Goal: Communication & Community: Answer question/provide support

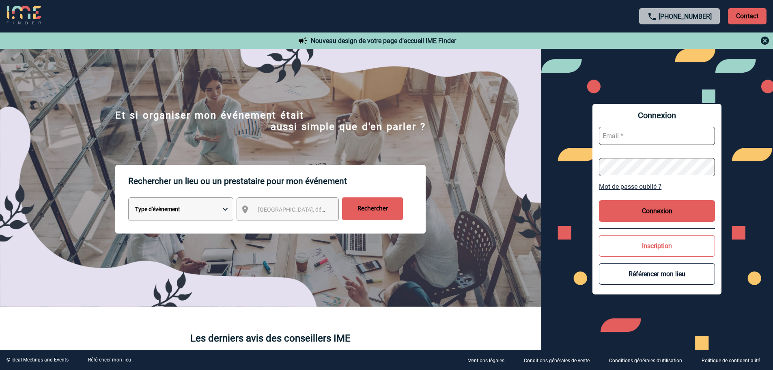
type input "broland@ime-groupe.com"
click at [649, 212] on button "Connexion" at bounding box center [657, 211] width 116 height 22
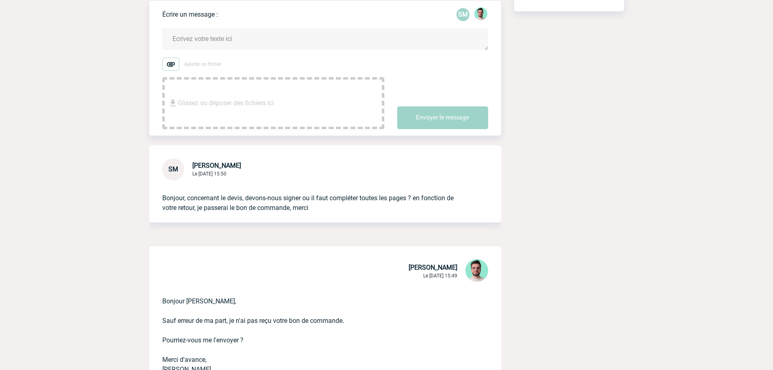
scroll to position [122, 0]
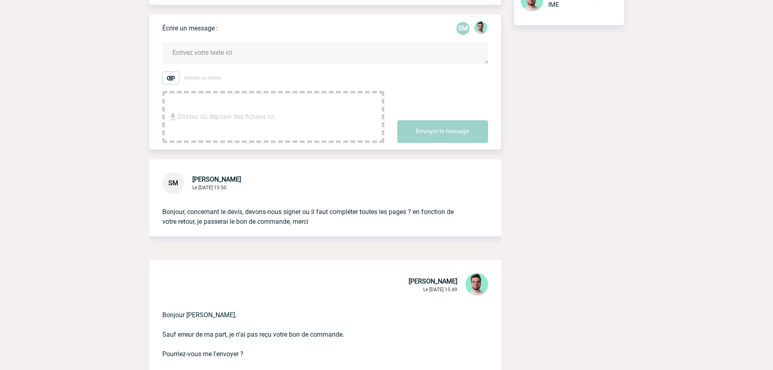
click at [238, 61] on textarea at bounding box center [325, 53] width 326 height 22
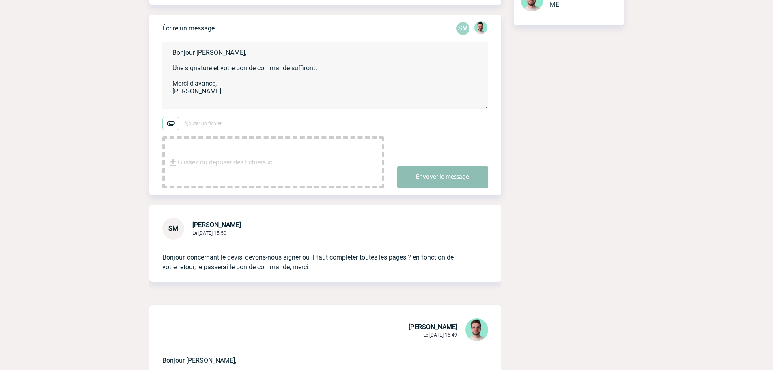
type textarea "Bonjour Sylvia, Une signature et votre bon de commande suffiront. Merci d'avanc…"
click at [468, 187] on button "Envoyer le message" at bounding box center [442, 177] width 91 height 23
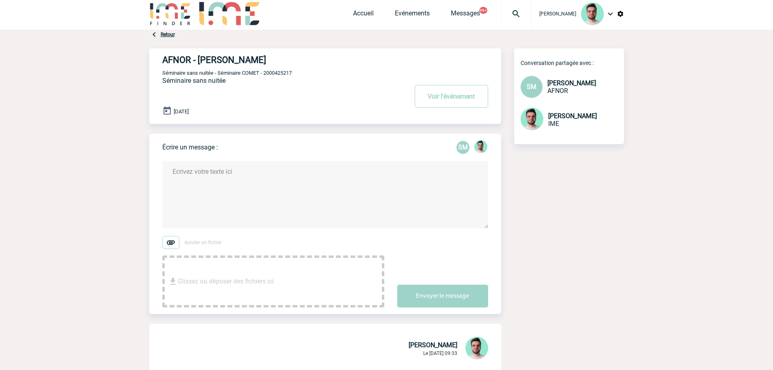
scroll to position [0, 0]
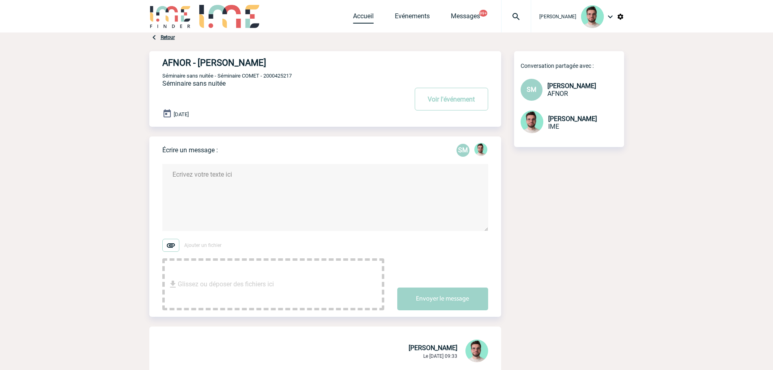
click at [358, 23] on link "Accueil" at bounding box center [363, 17] width 21 height 11
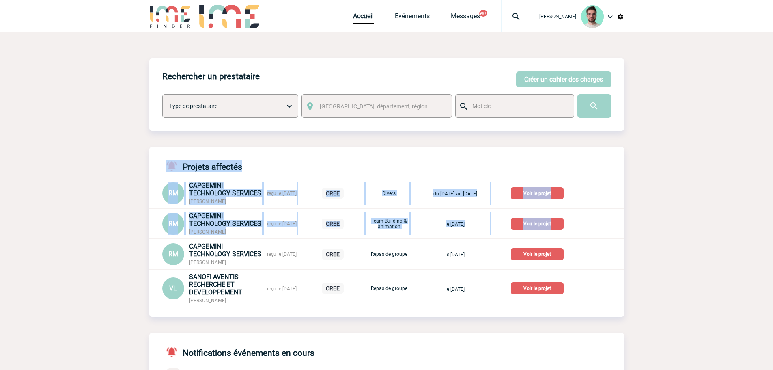
drag, startPoint x: 150, startPoint y: 136, endPoint x: 164, endPoint y: 235, distance: 100.0
click at [164, 235] on div "Rechercher un prestataire [PERSON_NAME] un cahier des charges [PERSON_NAME] un …" at bounding box center [386, 369] width 475 height 622
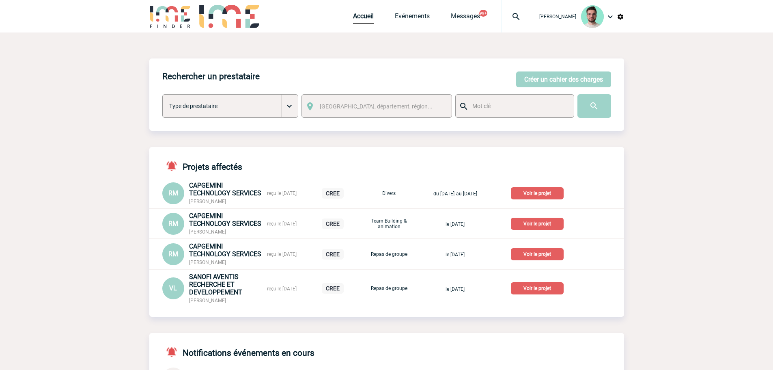
click at [143, 222] on body "Benjamin ROLAND Accueil Evénements 99+" at bounding box center [386, 348] width 773 height 697
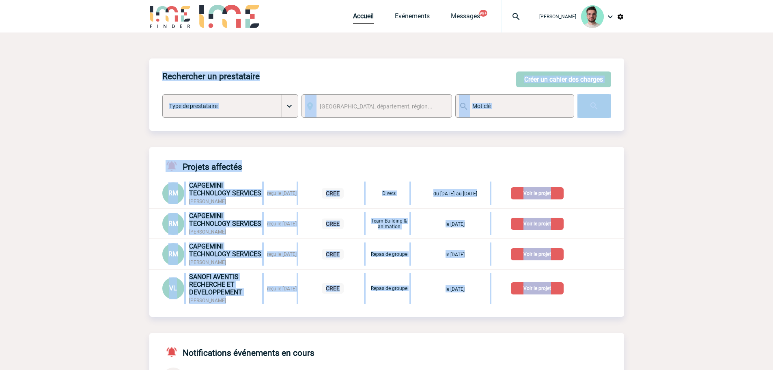
drag, startPoint x: 144, startPoint y: 223, endPoint x: 170, endPoint y: 322, distance: 102.5
click at [174, 325] on body "Benjamin ROLAND Accueil Evénements 99+" at bounding box center [386, 348] width 773 height 697
click at [164, 320] on div "Rechercher un prestataire [PERSON_NAME] un cahier des charges [PERSON_NAME] un …" at bounding box center [386, 369] width 475 height 622
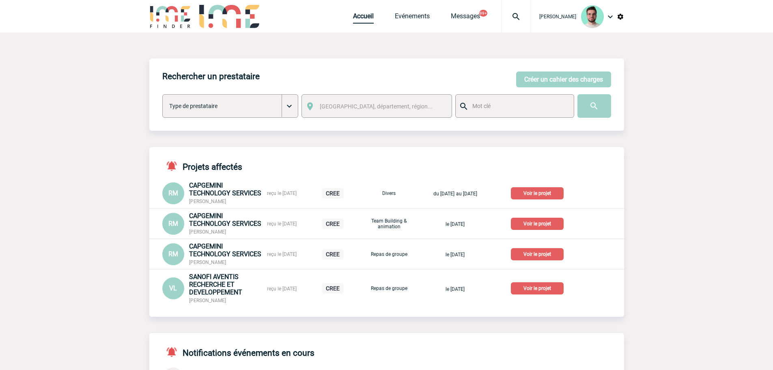
click at [355, 21] on link "Accueil" at bounding box center [363, 17] width 21 height 11
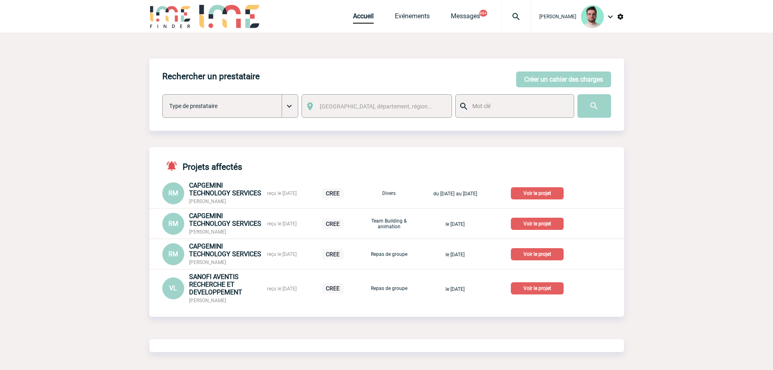
click at [385, 136] on div "Rechercher un prestataire [PERSON_NAME] un cahier des charges [PERSON_NAME] un …" at bounding box center [386, 230] width 475 height 345
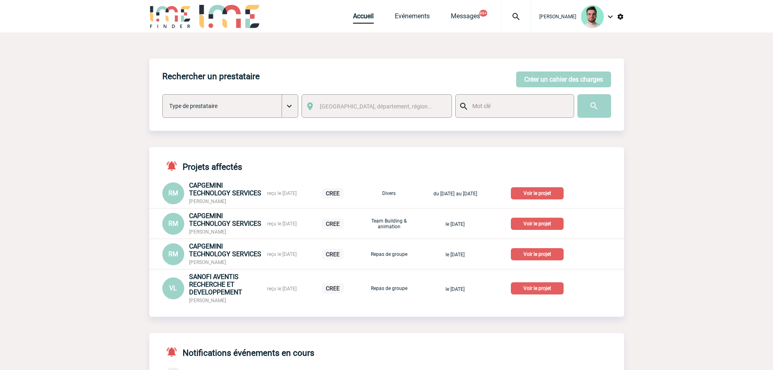
click at [361, 26] on div "Accueil Evénements Messages 99+ Projet, client Projet, client" at bounding box center [442, 16] width 178 height 32
click at [364, 15] on link "Accueil" at bounding box center [363, 17] width 21 height 11
click at [359, 11] on div "Accueil Evénements Messages 99+ Projet, client Projet, client" at bounding box center [442, 16] width 178 height 32
click at [360, 16] on link "Accueil" at bounding box center [363, 17] width 21 height 11
click at [535, 287] on p "Voir le projet" at bounding box center [537, 288] width 53 height 12
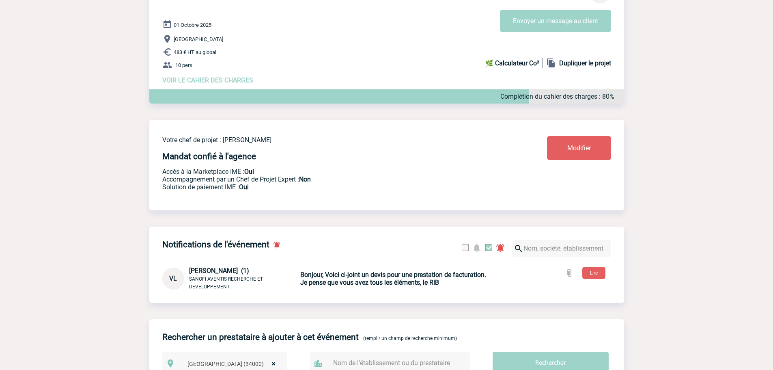
scroll to position [69, 0]
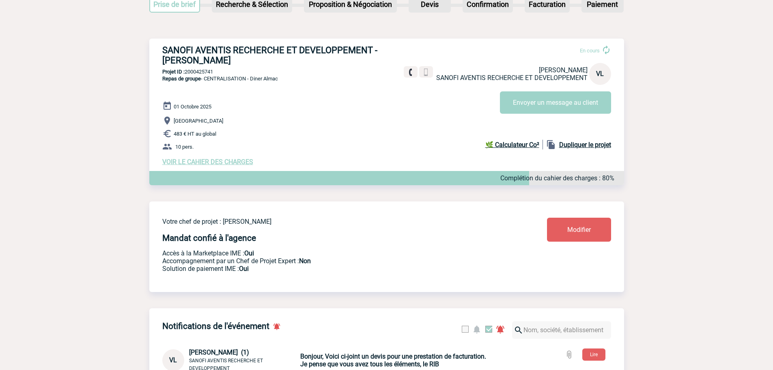
click at [253, 49] on h3 "SANOFI AVENTIS RECHERCHE ET DEVELOPPEMENT - [PERSON_NAME]" at bounding box center [284, 55] width 244 height 20
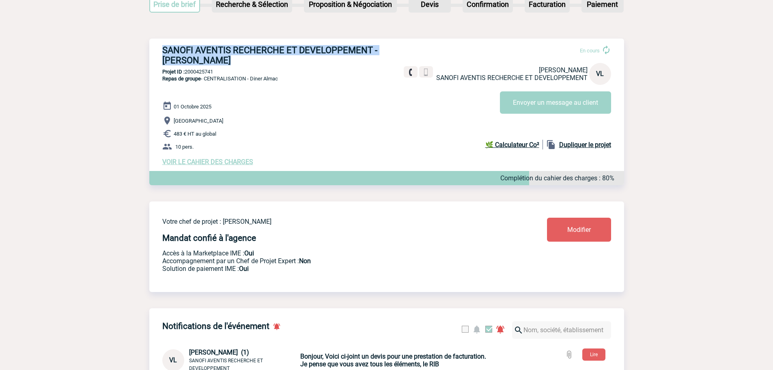
click at [253, 49] on h3 "SANOFI AVENTIS RECHERCHE ET DEVELOPPEMENT - [PERSON_NAME]" at bounding box center [284, 55] width 244 height 20
copy div "SANOFI AVENTIS RECHERCHE ET DEVELOPPEMENT - [PERSON_NAME]"
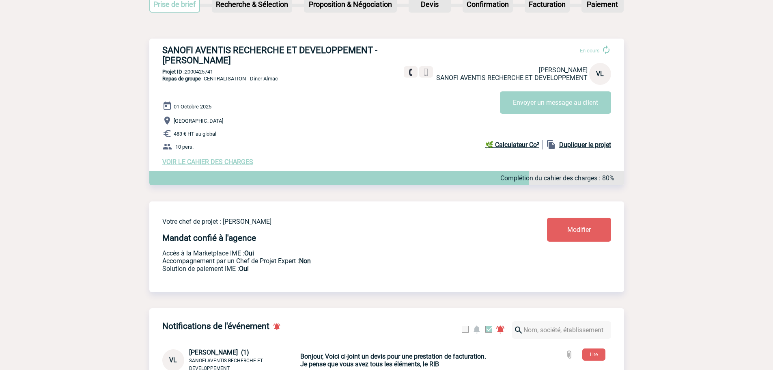
click at [198, 73] on p "Projet ID : 2000425741" at bounding box center [386, 72] width 475 height 6
copy p "2000425741"
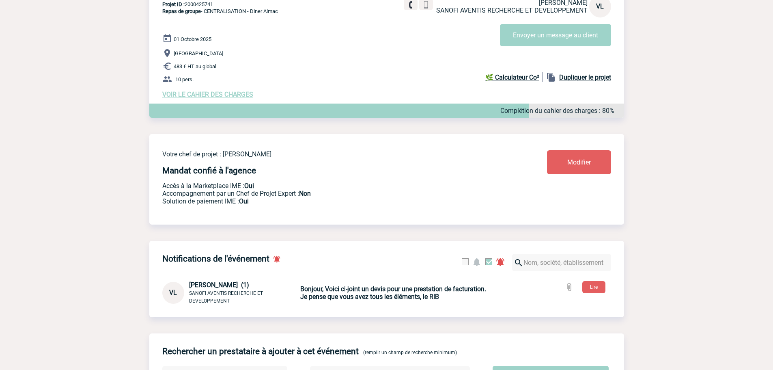
scroll to position [231, 0]
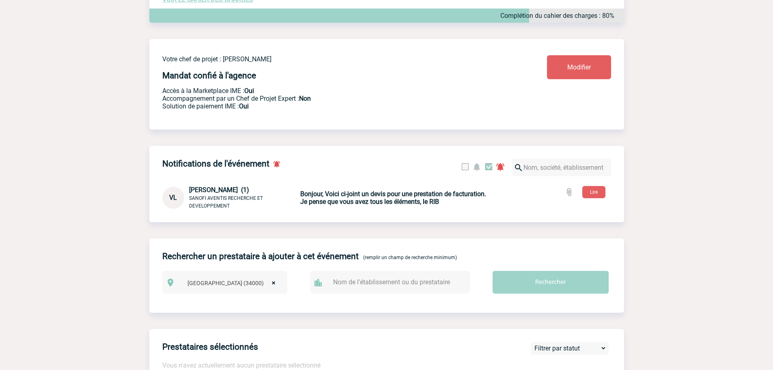
click at [345, 205] on b "Bonjour, Voici ci-joint un devis pour une prestation de facturation. Je pense q…" at bounding box center [393, 197] width 186 height 15
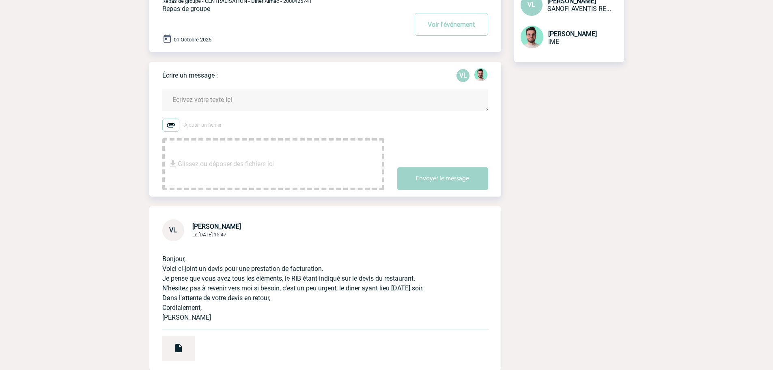
scroll to position [153, 0]
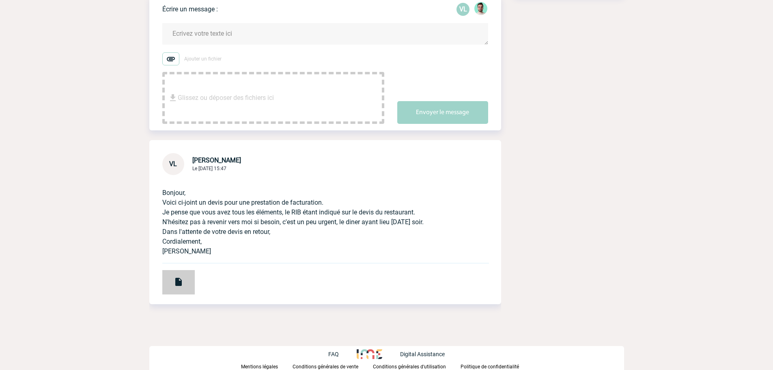
click at [184, 278] on div at bounding box center [178, 282] width 32 height 24
click at [222, 161] on span "[PERSON_NAME]" at bounding box center [216, 160] width 49 height 8
copy span "LOURS"
click at [243, 185] on p "Bonjour, Voici ci-joint un devis pour une prestation de facturation. Je pense q…" at bounding box center [313, 215] width 303 height 81
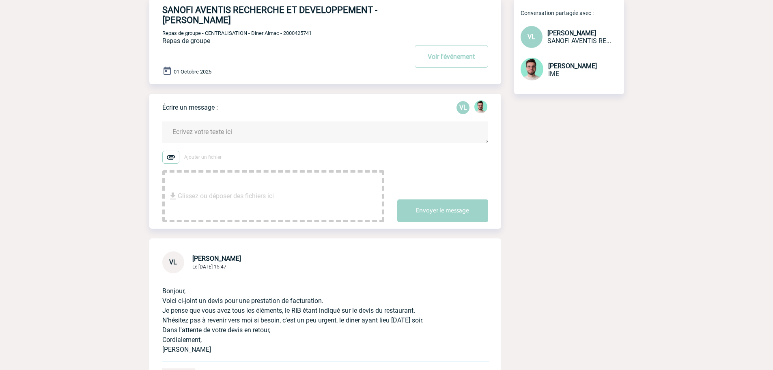
scroll to position [0, 0]
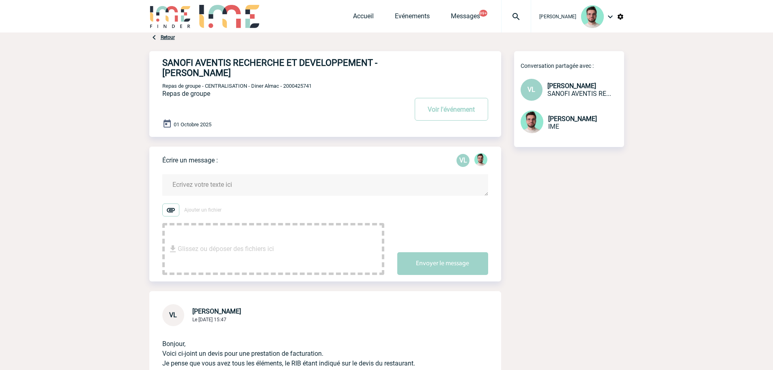
click at [303, 86] on span "Repas de groupe - CENTRALISATION - Diner Almac - 2000425741" at bounding box center [236, 86] width 149 height 6
copy span "2000425741"
click at [230, 190] on textarea at bounding box center [325, 185] width 326 height 22
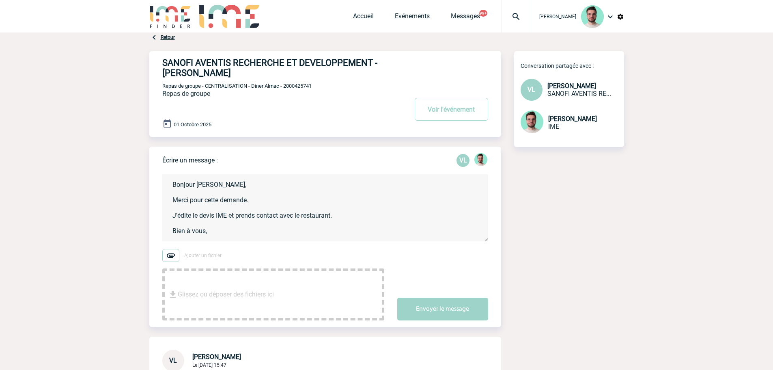
scroll to position [2, 0]
type textarea "Bonjour Valérie, Merci pour cette demande. J'édite le devis IME et prends conta…"
click at [427, 302] on button "Envoyer le message" at bounding box center [442, 309] width 91 height 23
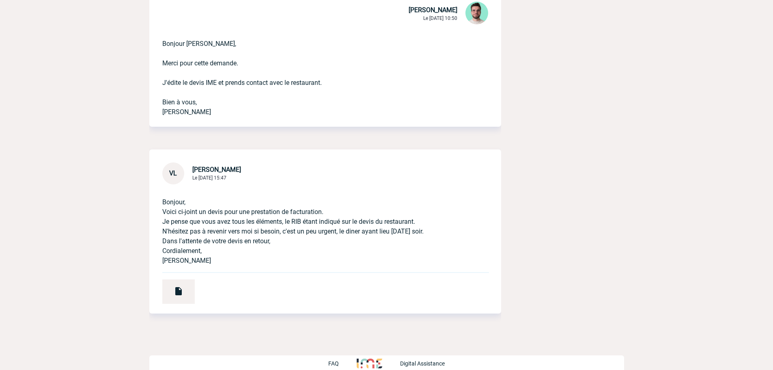
scroll to position [359, 0]
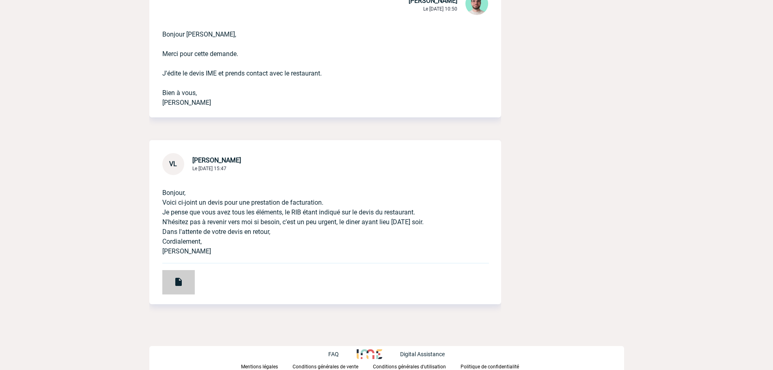
click at [185, 278] on div at bounding box center [178, 282] width 32 height 24
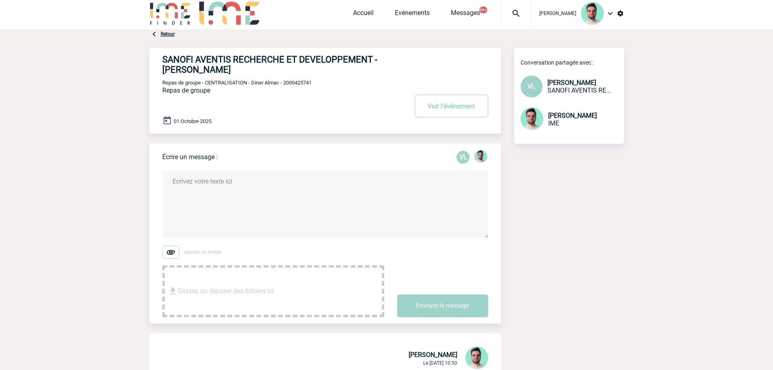
scroll to position [0, 0]
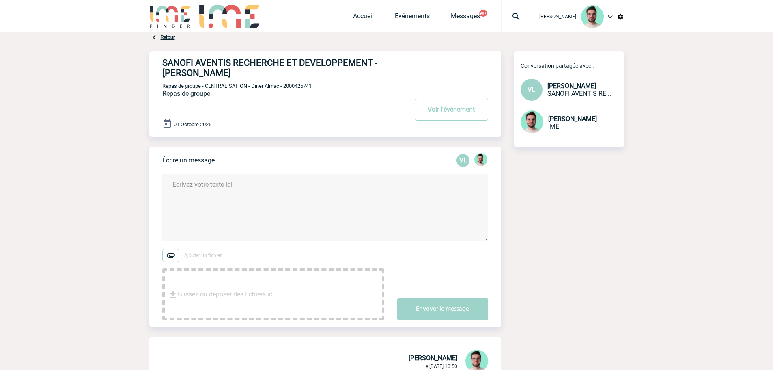
drag, startPoint x: 263, startPoint y: 165, endPoint x: 259, endPoint y: 187, distance: 21.8
click at [262, 166] on div "Écrire un message : VL Ajouter un fichier Glissez ou déposer des fichiers ici E…" at bounding box center [331, 237] width 339 height 180
click at [259, 187] on textarea at bounding box center [325, 207] width 326 height 67
click at [350, 203] on textarea "Valérie, Pourriez-vous me partager le mail du restaurant ? Merci d'avance, Benj…" at bounding box center [325, 207] width 326 height 67
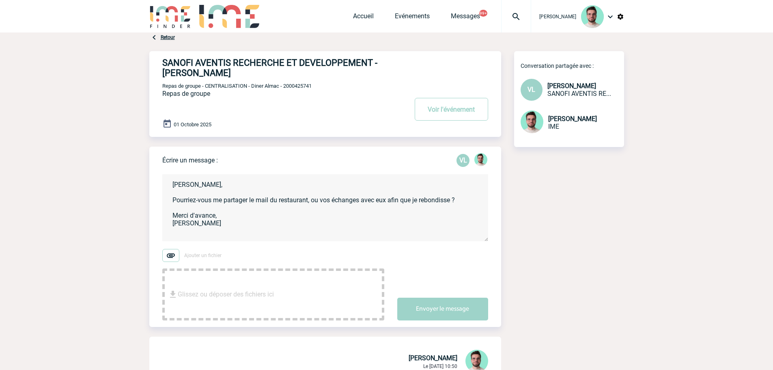
type textarea "Valérie, Pourriez-vous me partager le mail du restaurant, ou vos échanges avec …"
click at [461, 320] on button "Envoyer le message" at bounding box center [442, 309] width 91 height 23
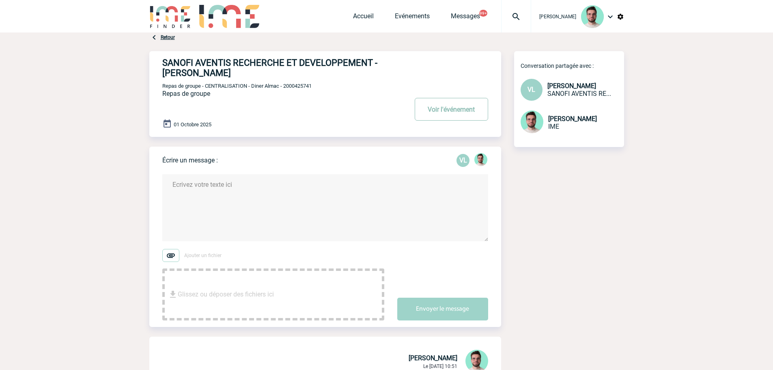
click at [446, 110] on button "Voir l'événement" at bounding box center [451, 109] width 73 height 23
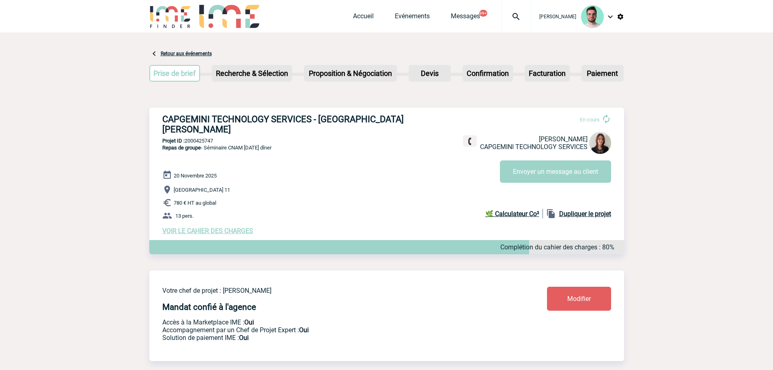
click at [191, 227] on span "VOIR LE CAHIER DES CHARGES" at bounding box center [207, 231] width 91 height 8
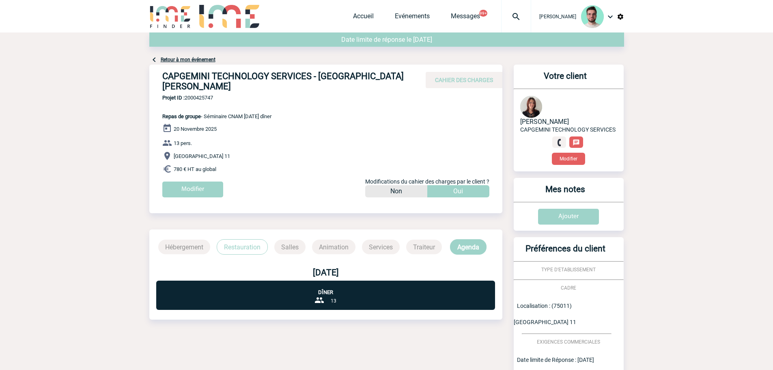
drag, startPoint x: 190, startPoint y: 60, endPoint x: 234, endPoint y: 46, distance: 45.8
click at [190, 60] on link "Retour à mon événement" at bounding box center [188, 60] width 55 height 6
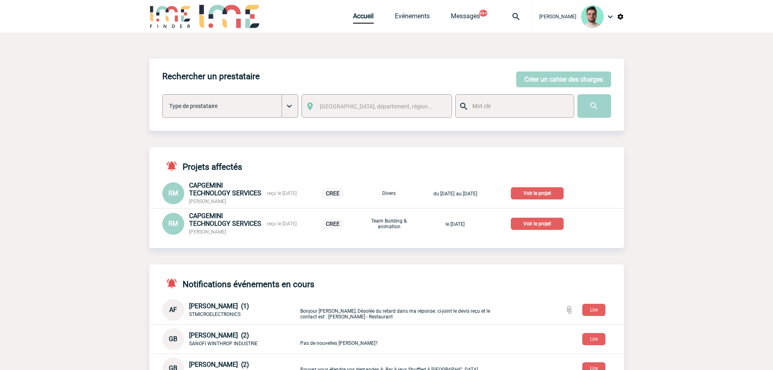
click at [561, 224] on p "Voir le projet" at bounding box center [537, 224] width 53 height 12
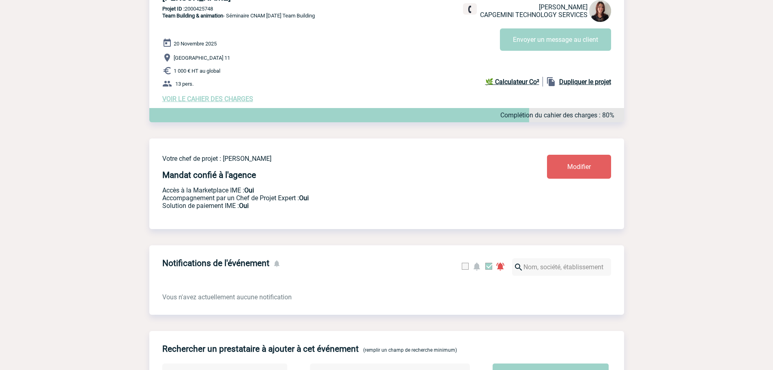
scroll to position [59, 0]
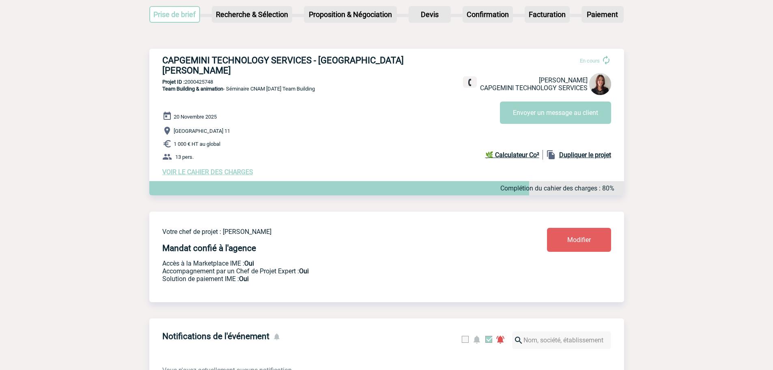
click at [195, 168] on span "VOIR LE CAHIER DES CHARGES" at bounding box center [207, 172] width 91 height 8
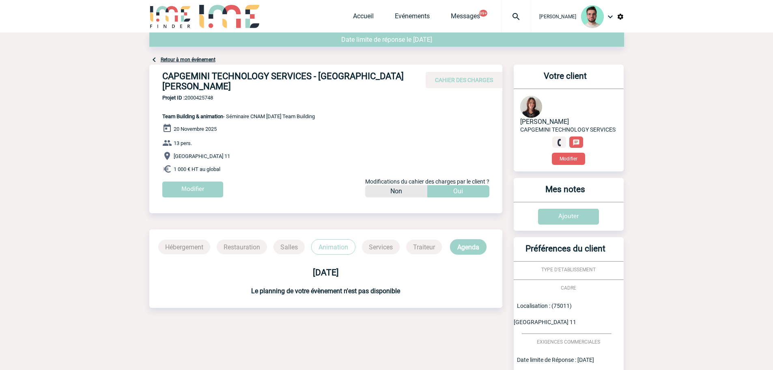
click at [201, 62] on link "Retour à mon événement" at bounding box center [188, 60] width 55 height 6
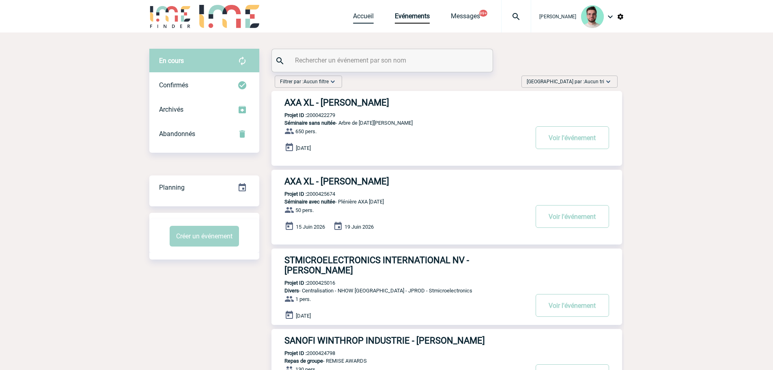
click at [360, 17] on link "Accueil" at bounding box center [363, 17] width 21 height 11
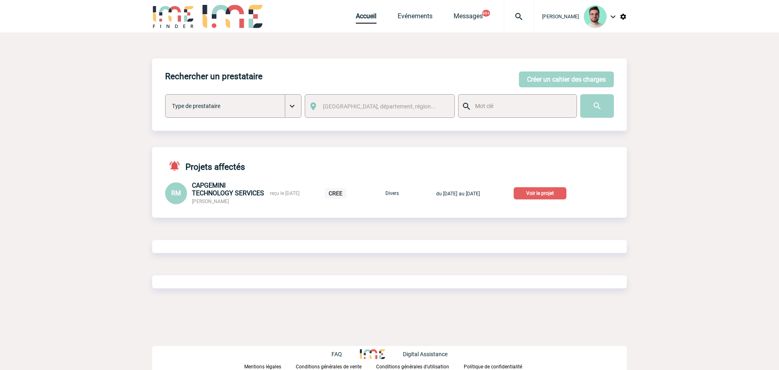
click at [567, 191] on p "Voir le projet" at bounding box center [540, 193] width 53 height 12
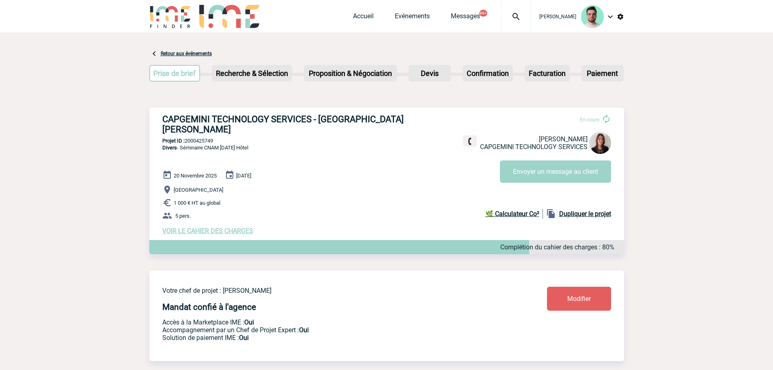
click at [206, 227] on span "VOIR LE CAHIER DES CHARGES" at bounding box center [207, 231] width 91 height 8
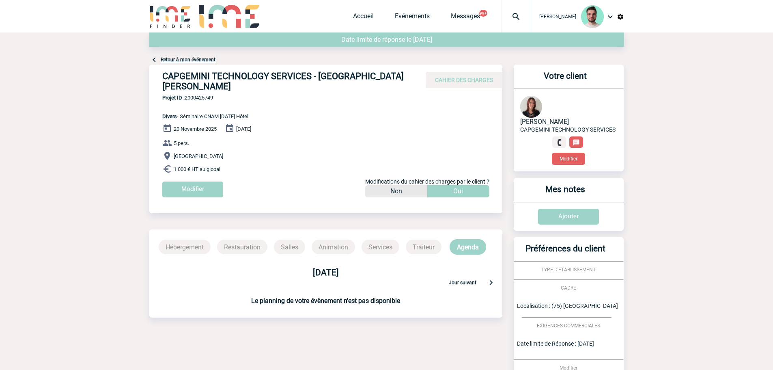
click at [233, 79] on h4 "CAPGEMINI TECHNOLOGY SERVICES - Roxane MAZET" at bounding box center [284, 81] width 244 height 20
click at [233, 79] on h4 "CAPGEMINI TECHNOLOGY SERVICES - [GEOGRAPHIC_DATA][PERSON_NAME]" at bounding box center [284, 81] width 244 height 20
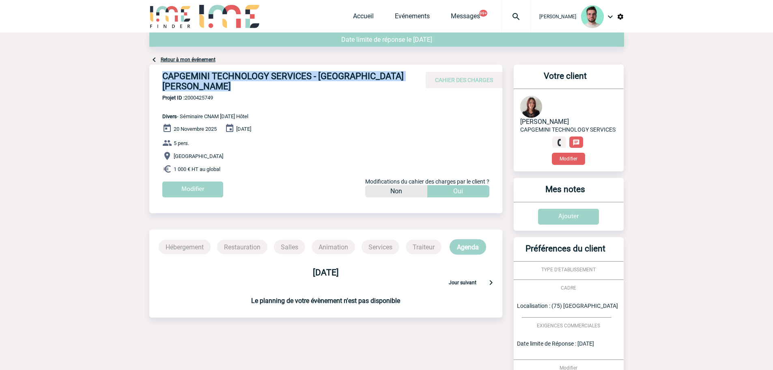
click at [233, 79] on h4 "CAPGEMINI TECHNOLOGY SERVICES - [GEOGRAPHIC_DATA][PERSON_NAME]" at bounding box center [284, 81] width 244 height 20
copy div "CAPGEMINI TECHNOLOGY SERVICES - [GEOGRAPHIC_DATA][PERSON_NAME]"
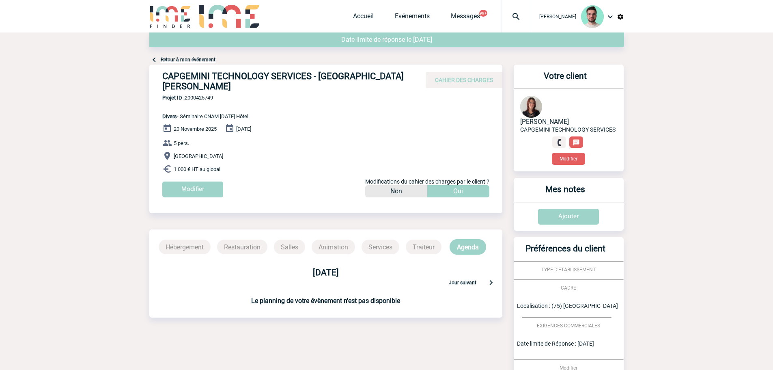
click at [196, 95] on span "Projet ID : 2000425749" at bounding box center [205, 98] width 86 height 6
copy span "2000425749"
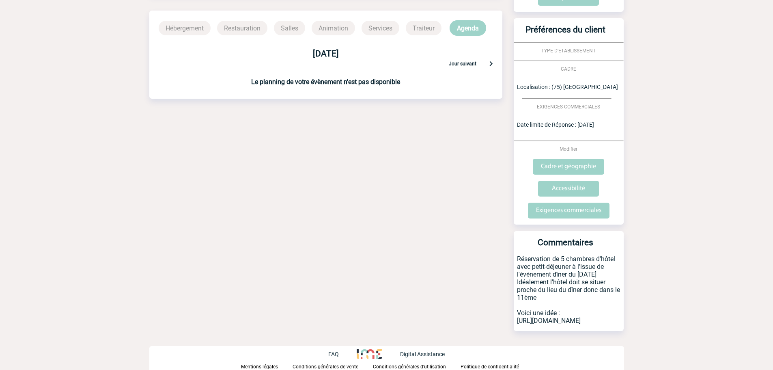
drag, startPoint x: 607, startPoint y: 322, endPoint x: 518, endPoint y: 324, distance: 88.1
click at [518, 324] on p "Réservation de 5 chambres d'hôtel avec petit-déjeuner à l'issue de l'événement …" at bounding box center [569, 293] width 110 height 76
copy p "https://hotelsebandco.com/"
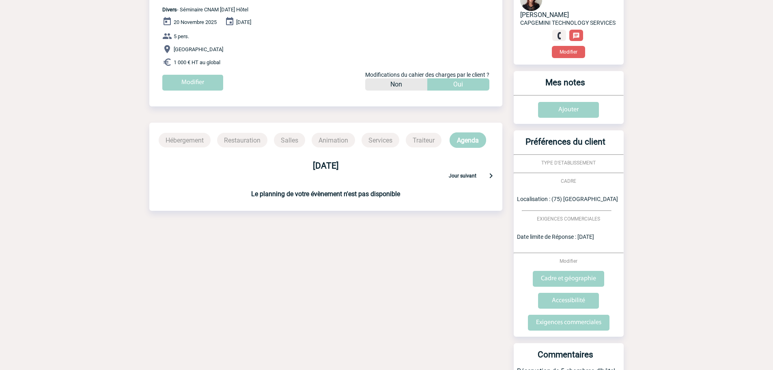
scroll to position [0, 0]
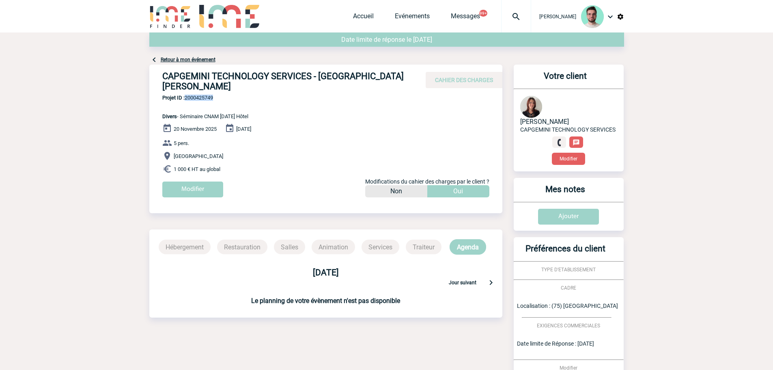
click at [199, 58] on link "Retour à mon événement" at bounding box center [188, 60] width 55 height 6
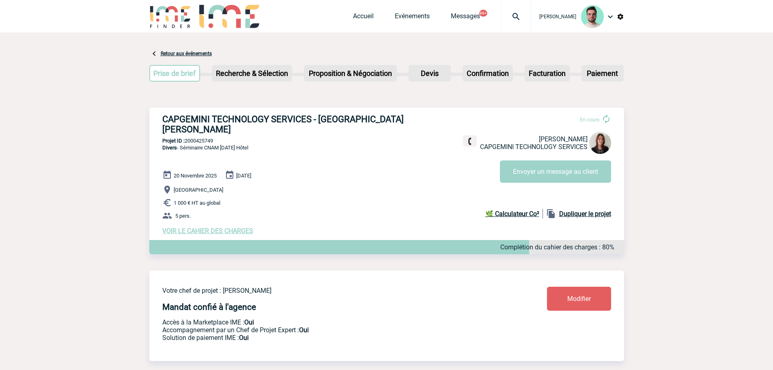
click at [211, 227] on span "VOIR LE CAHIER DES CHARGES" at bounding box center [207, 231] width 91 height 8
click at [527, 177] on button "Envoyer un message au client" at bounding box center [555, 171] width 111 height 22
click at [361, 121] on h3 "CAPGEMINI TECHNOLOGY SERVICES - [GEOGRAPHIC_DATA][PERSON_NAME]" at bounding box center [284, 124] width 244 height 20
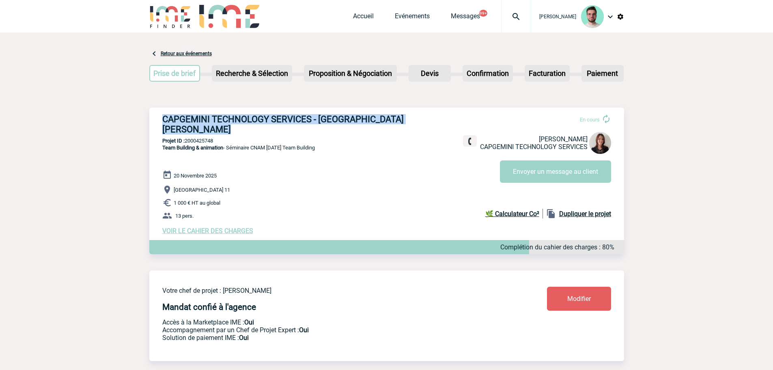
click at [361, 121] on h3 "CAPGEMINI TECHNOLOGY SERVICES - Roxane MAZET" at bounding box center [284, 124] width 244 height 20
copy div "CAPGEMINI TECHNOLOGY SERVICES - Roxane MAZET"
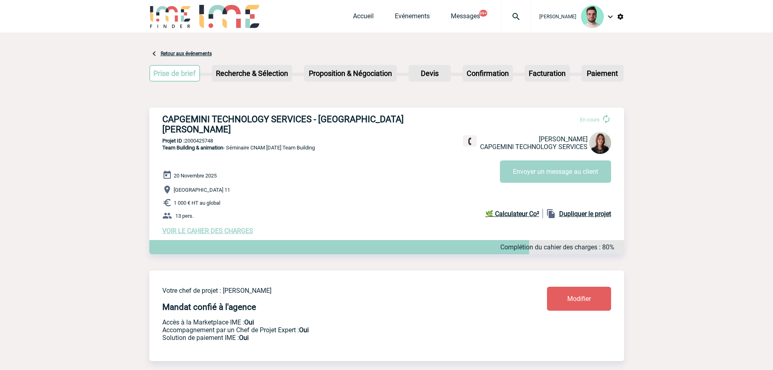
click at [206, 138] on p "Projet ID : 2000425748" at bounding box center [386, 141] width 475 height 6
copy p "2000425748"
click at [199, 228] on div "CAPGEMINI TECHNOLOGY SERVICES - Roxane MAZET En cours Roxane MAZET CAPGEMINI TE…" at bounding box center [386, 175] width 475 height 134
click at [201, 227] on span "VOIR LE CAHIER DES CHARGES" at bounding box center [207, 231] width 91 height 8
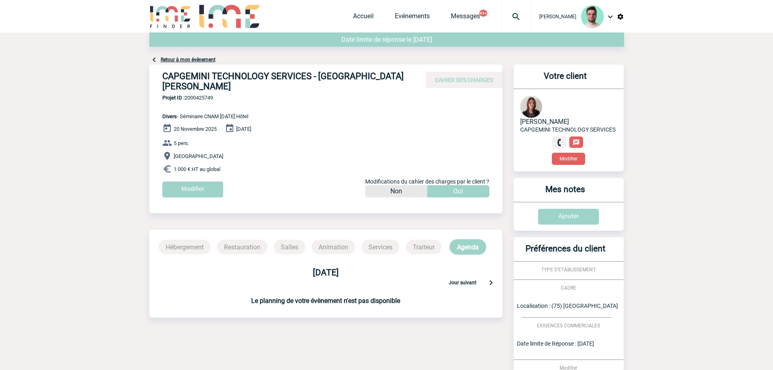
click at [206, 61] on link "Retour à mon événement" at bounding box center [188, 60] width 55 height 6
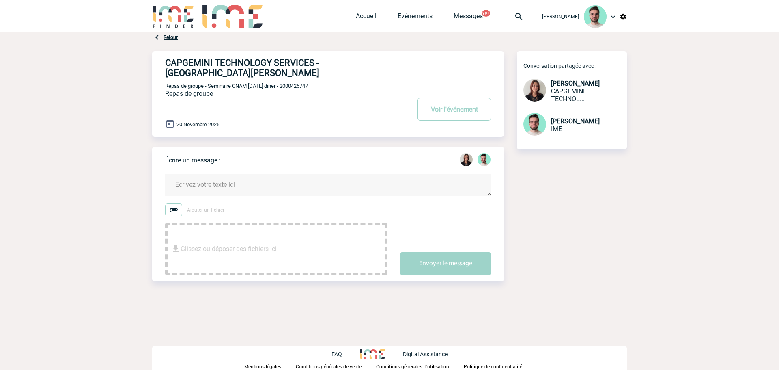
click at [231, 180] on textarea at bounding box center [328, 185] width 326 height 22
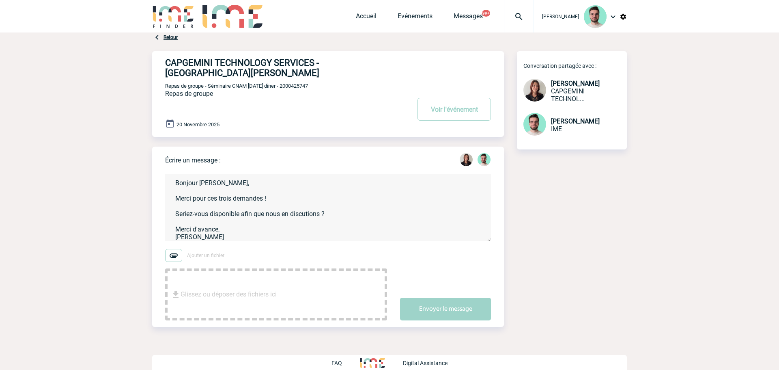
scroll to position [3, 0]
type textarea "Bonjour Roxane, Merci pour ces trois demandes ! Seriez-vous disponible afin que…"
click at [461, 305] on button "Envoyer le message" at bounding box center [445, 309] width 91 height 23
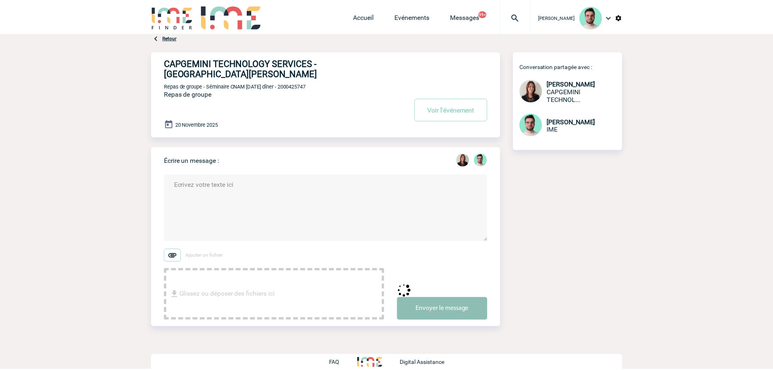
scroll to position [0, 0]
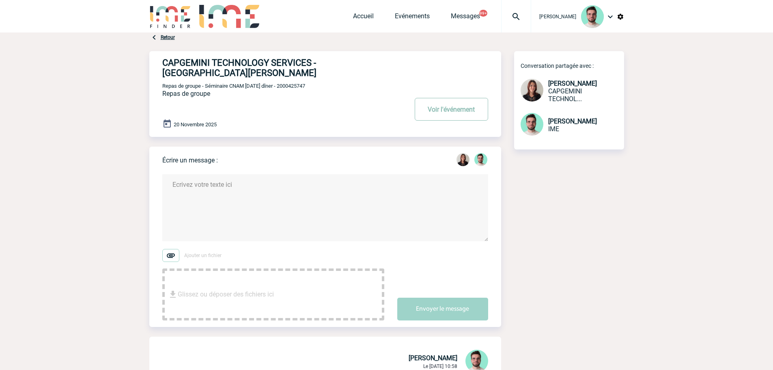
click at [458, 98] on button "Voir l'événement" at bounding box center [451, 109] width 73 height 23
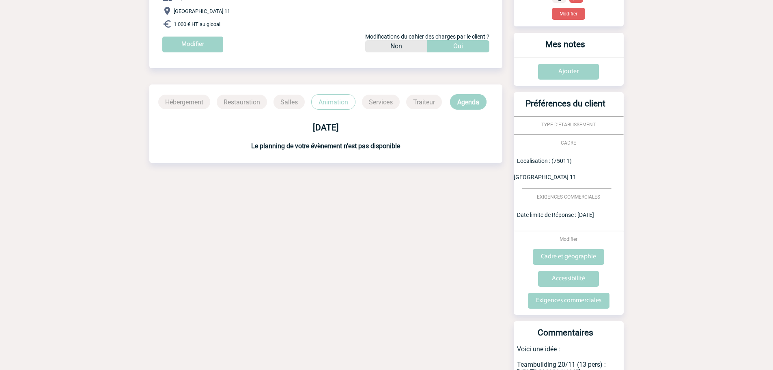
scroll to position [219, 0]
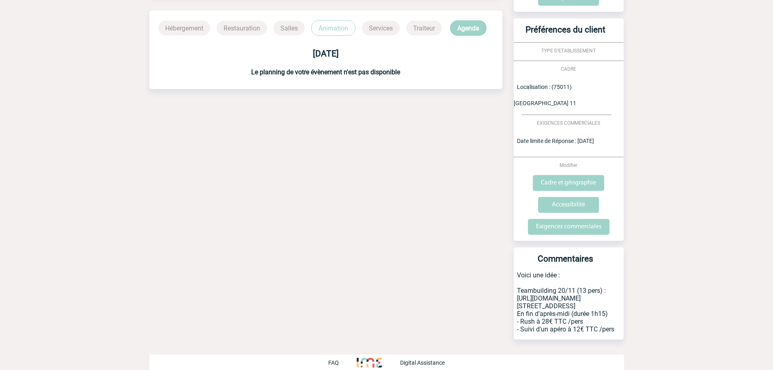
drag, startPoint x: 516, startPoint y: 281, endPoint x: 637, endPoint y: 323, distance: 128.1
click at [637, 323] on body "Benjamin ROLAND Accueil Evénements 99+" at bounding box center [386, 79] width 773 height 597
copy p "https://rushactiongame.fr/paris/team-building/ 16 rue Amelot, Paris 11 En fin d…"
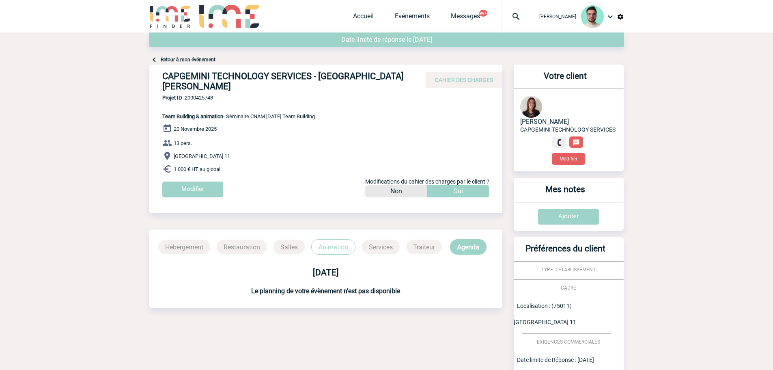
click at [198, 62] on link "Retour à mon événement" at bounding box center [188, 60] width 55 height 6
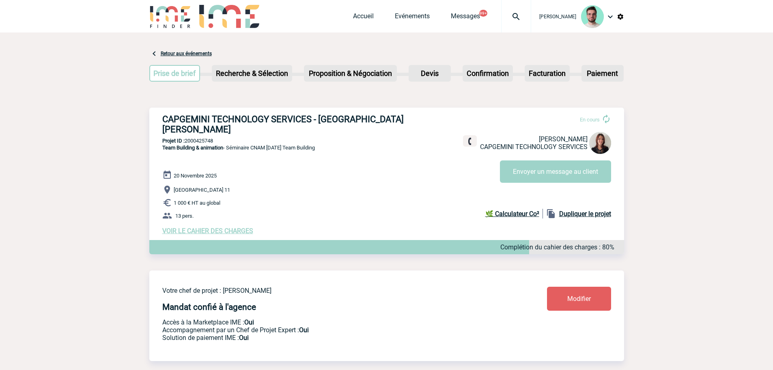
drag, startPoint x: 239, startPoint y: 124, endPoint x: 245, endPoint y: 110, distance: 15.6
click at [240, 123] on h3 "CAPGEMINI TECHNOLOGY SERVICES - [GEOGRAPHIC_DATA][PERSON_NAME]" at bounding box center [284, 124] width 244 height 20
click at [245, 110] on div "CAPGEMINI TECHNOLOGY SERVICES - [GEOGRAPHIC_DATA][PERSON_NAME] En cours [PERSON…" at bounding box center [386, 175] width 475 height 134
click at [240, 120] on h3 "CAPGEMINI TECHNOLOGY SERVICES - [GEOGRAPHIC_DATA][PERSON_NAME]" at bounding box center [284, 124] width 244 height 20
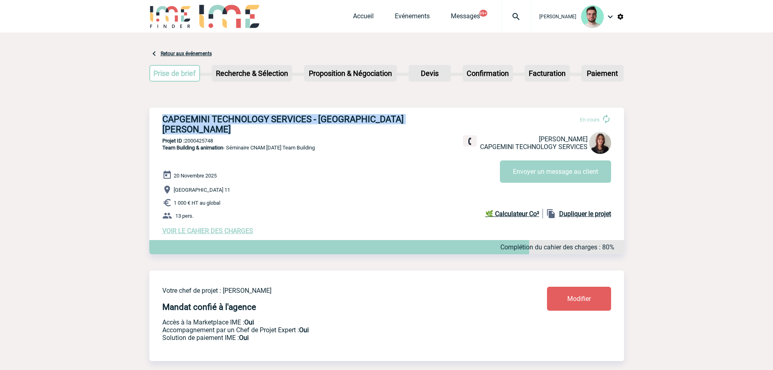
click at [240, 120] on h3 "CAPGEMINI TECHNOLOGY SERVICES - [GEOGRAPHIC_DATA][PERSON_NAME]" at bounding box center [284, 124] width 244 height 20
copy div "CAPGEMINI TECHNOLOGY SERVICES - [GEOGRAPHIC_DATA][PERSON_NAME]"
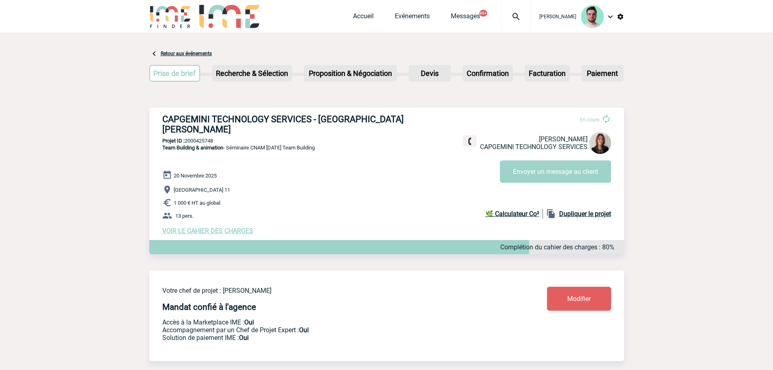
click at [206, 126] on div "CAPGEMINI TECHNOLOGY SERVICES - [GEOGRAPHIC_DATA][PERSON_NAME] En cours [PERSON…" at bounding box center [386, 175] width 475 height 134
click at [205, 138] on p "Projet ID : 2000425748" at bounding box center [386, 141] width 475 height 6
copy p "2000425748"
click at [205, 138] on p "Projet ID : 2000425748" at bounding box center [386, 141] width 475 height 6
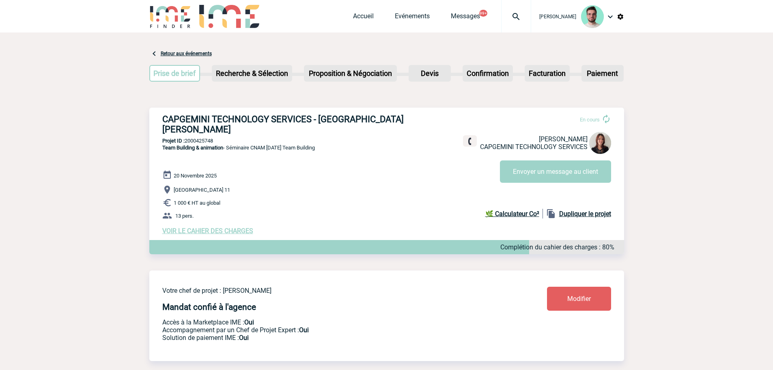
click at [205, 138] on p "Projet ID : 2000425748" at bounding box center [386, 141] width 475 height 6
click at [412, 13] on link "Evénements" at bounding box center [412, 17] width 35 height 11
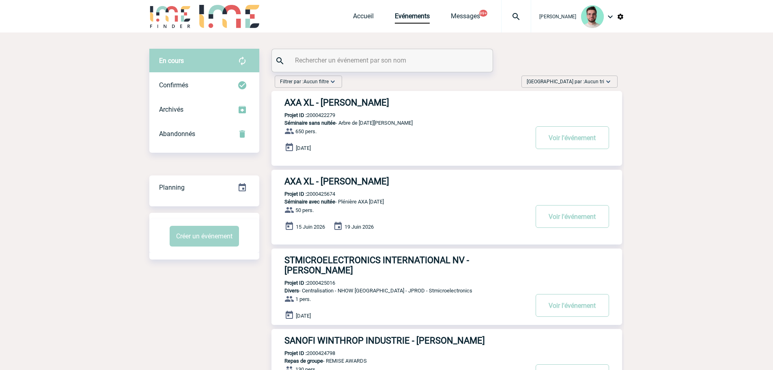
click at [327, 57] on input "text" at bounding box center [383, 60] width 181 height 12
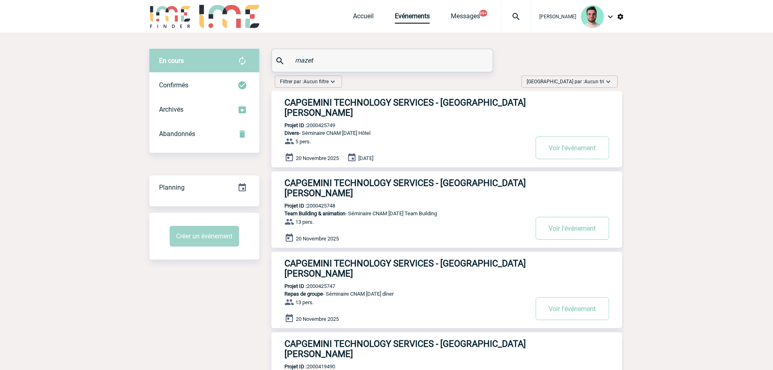
type input "mazet"
click at [370, 262] on h3 "CAPGEMINI TECHNOLOGY SERVICES - Roxane MAZET" at bounding box center [407, 268] width 244 height 20
click at [328, 283] on p "Projet ID : 2000425747" at bounding box center [304, 286] width 64 height 6
copy p "2000425747"
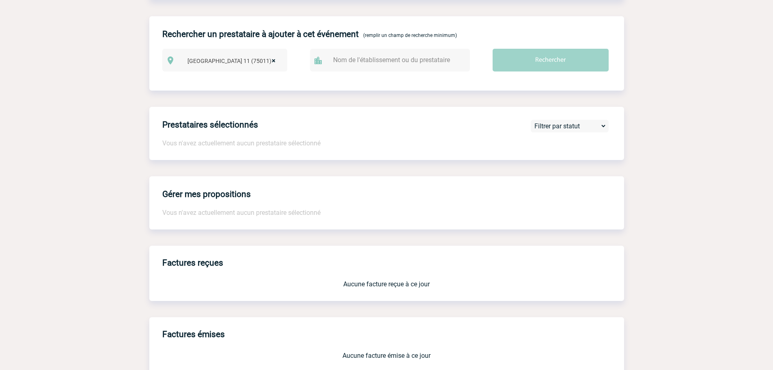
scroll to position [162, 0]
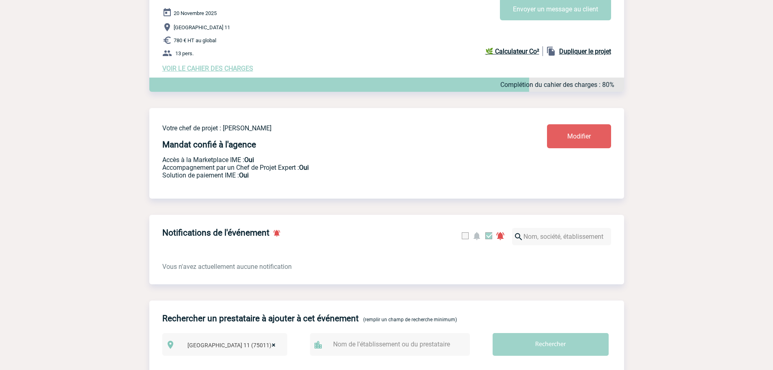
click at [221, 65] on span "VOIR LE CAHIER DES CHARGES" at bounding box center [207, 69] width 91 height 8
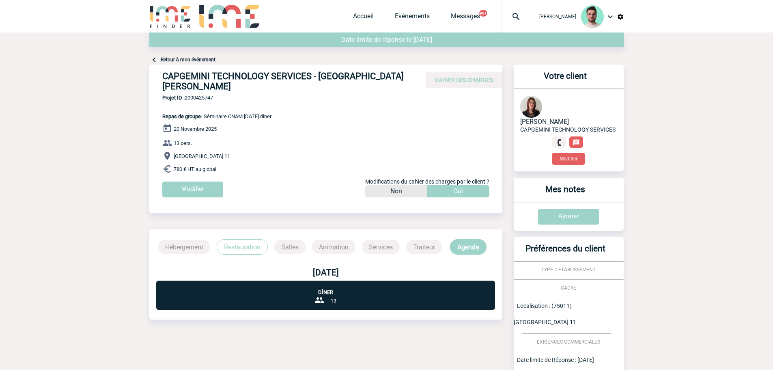
scroll to position [211, 0]
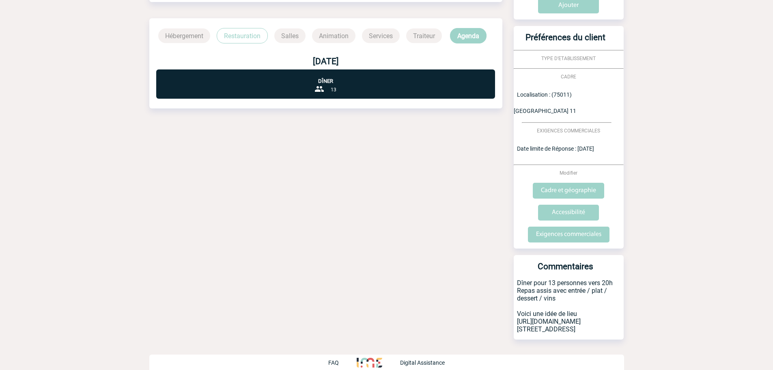
drag, startPoint x: 517, startPoint y: 305, endPoint x: 614, endPoint y: 322, distance: 98.5
click at [614, 322] on p "Dîner pour 13 personnes vers 20h Repas assis avec entrée / plat / dessert / vin…" at bounding box center [569, 309] width 110 height 60
copy p "[URL][DOMAIN_NAME] [STREET_ADDRESS]"
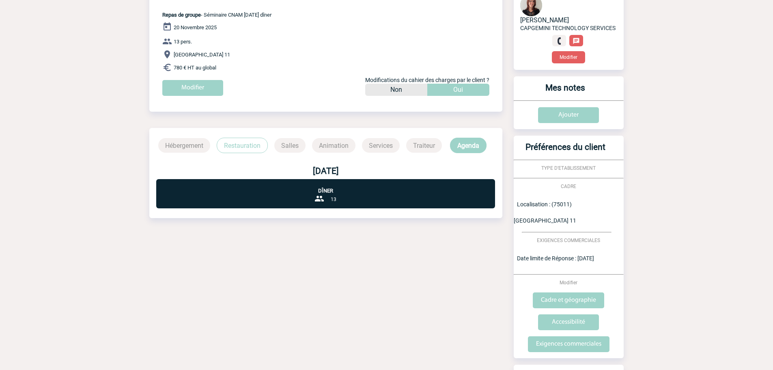
scroll to position [0, 0]
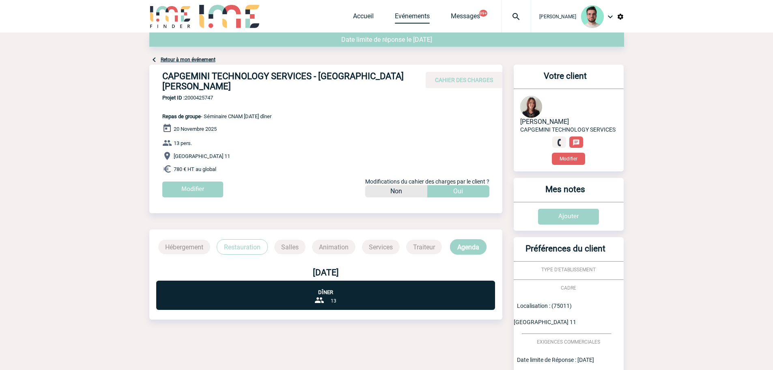
click at [411, 18] on link "Evénements" at bounding box center [412, 17] width 35 height 11
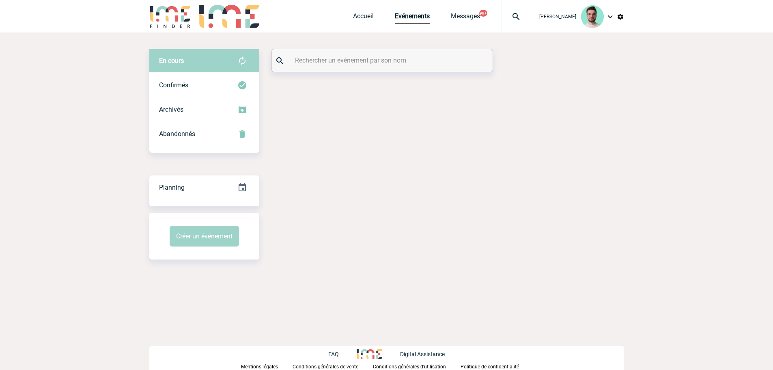
click at [388, 66] on div at bounding box center [382, 60] width 221 height 23
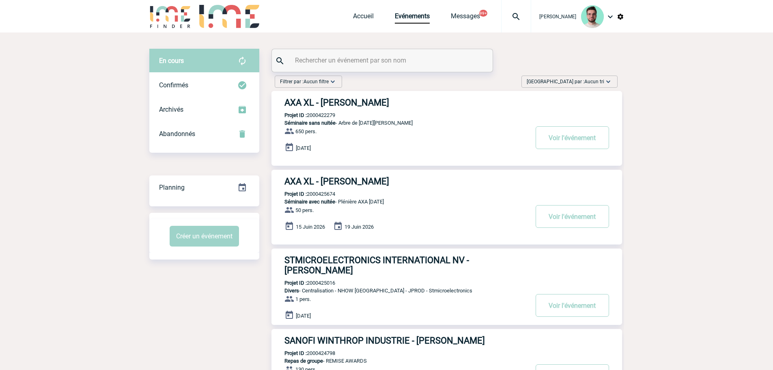
click at [386, 58] on input "text" at bounding box center [383, 60] width 181 height 12
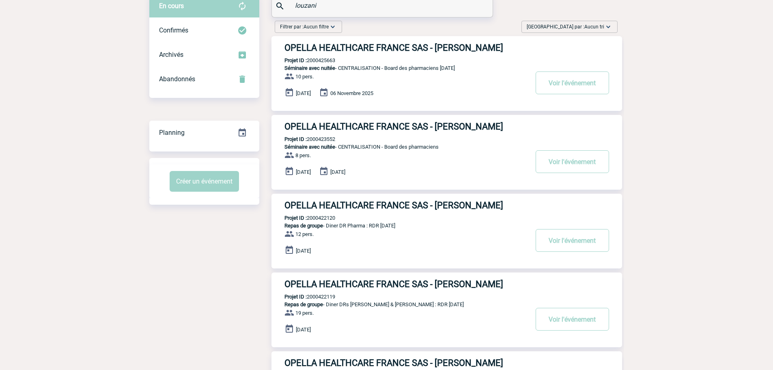
scroll to position [203, 0]
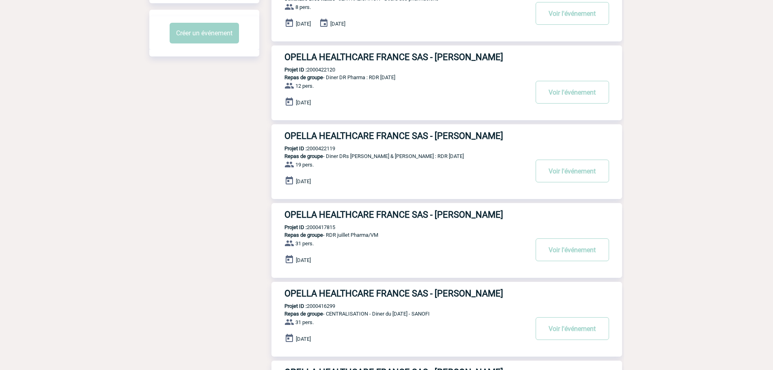
type input "louzani"
click at [334, 138] on h3 "OPELLA HEALTHCARE FRANCE SAS - [PERSON_NAME]" at bounding box center [407, 136] width 244 height 10
click at [322, 147] on p "Projet ID : 2000422119" at bounding box center [304, 148] width 64 height 6
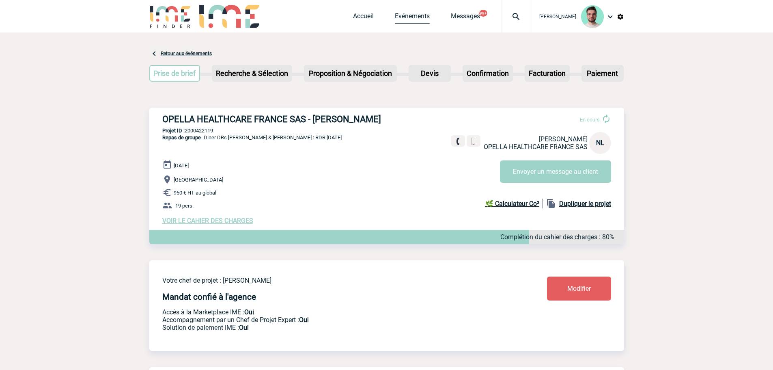
click at [425, 15] on link "Evénements" at bounding box center [412, 17] width 35 height 11
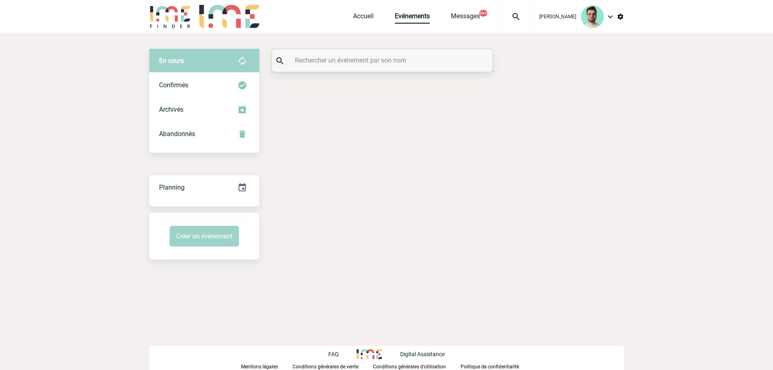
click at [382, 60] on input "text" at bounding box center [383, 60] width 181 height 12
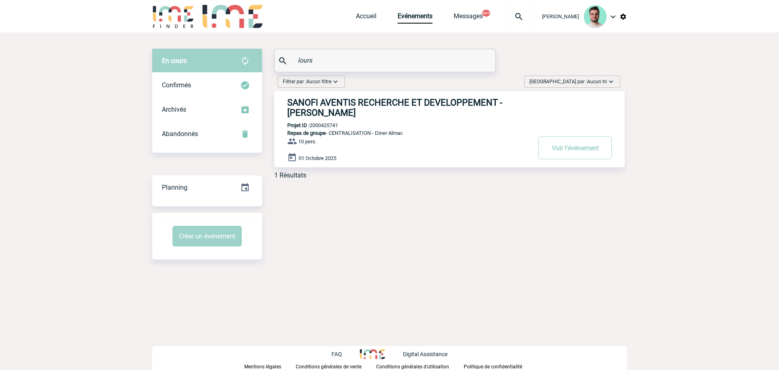
type input "lours"
click at [319, 127] on p "Projet ID : 2000425741" at bounding box center [306, 125] width 64 height 6
click at [323, 125] on p "Projet ID : 2000425741" at bounding box center [306, 125] width 64 height 6
copy p "2000425741"
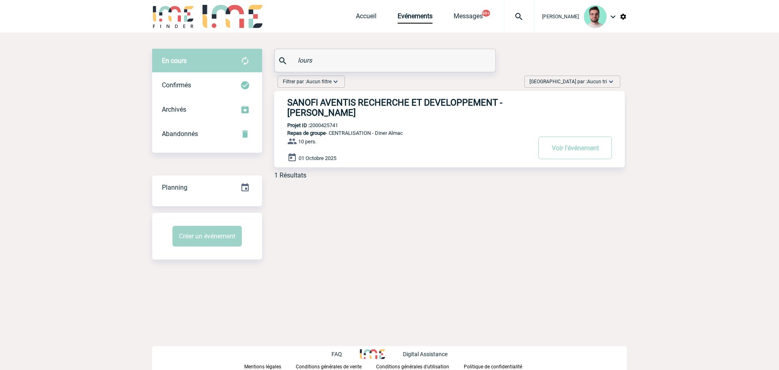
click at [339, 99] on h3 "SANOFI AVENTIS RECHERCHE ET DEVELOPPEMENT - Valérie LOURS" at bounding box center [409, 107] width 244 height 20
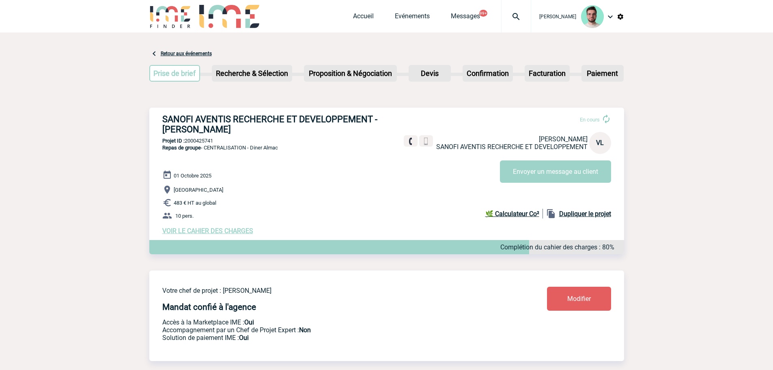
scroll to position [203, 0]
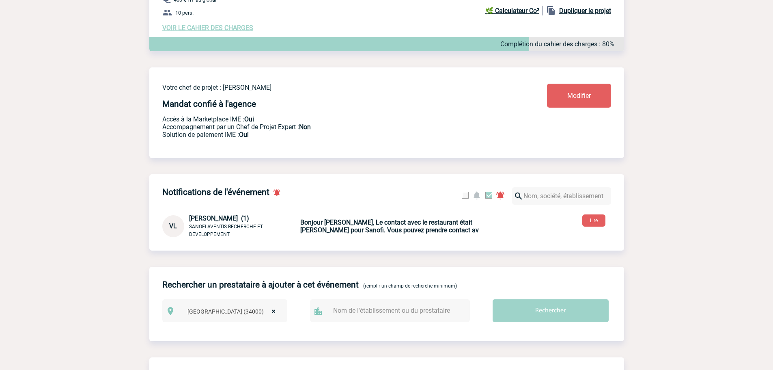
drag, startPoint x: 339, startPoint y: 226, endPoint x: 360, endPoint y: 216, distance: 23.1
click at [339, 226] on b "Bonjour [PERSON_NAME], Le contact avec le restaurant était [PERSON_NAME] pour S…" at bounding box center [389, 225] width 179 height 15
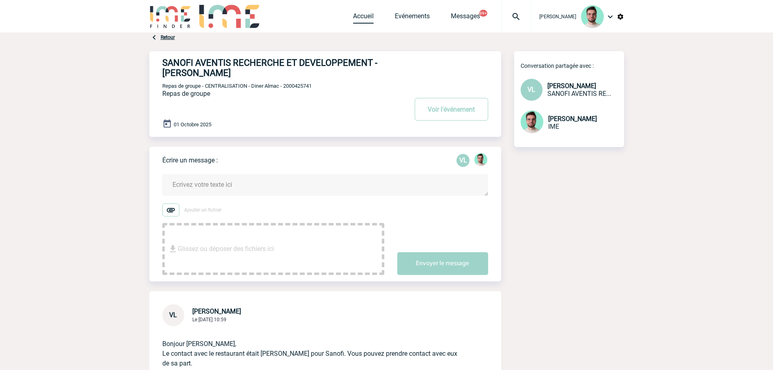
click at [353, 22] on link "Accueil" at bounding box center [363, 17] width 21 height 11
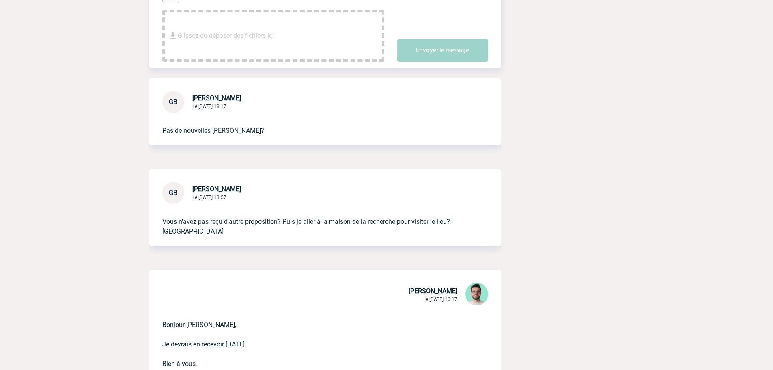
scroll to position [41, 0]
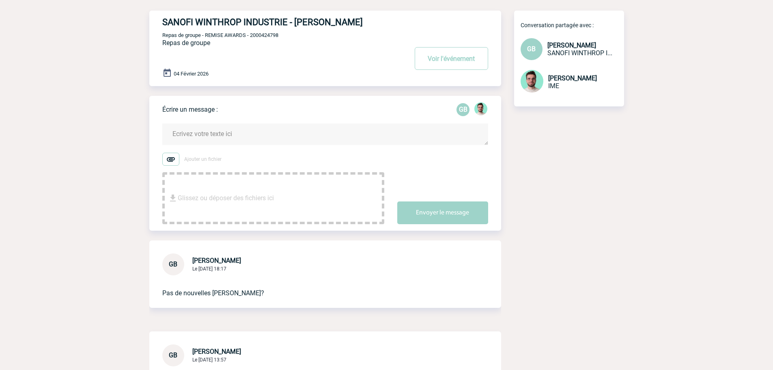
click at [257, 37] on span "Repas de groupe - REMISE AWARDS - 2000424798" at bounding box center [220, 35] width 116 height 6
copy span "2000424798"
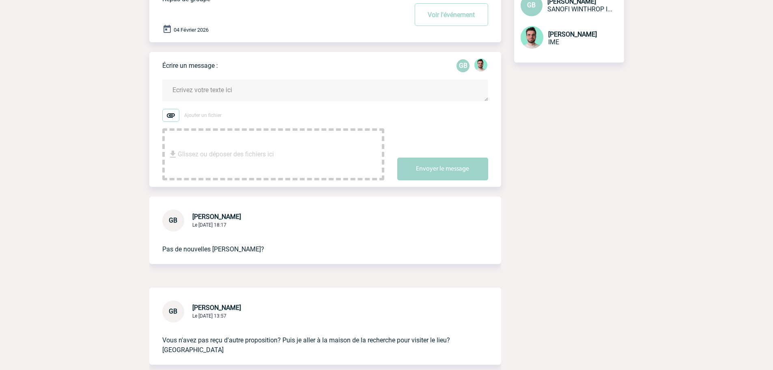
scroll to position [81, 0]
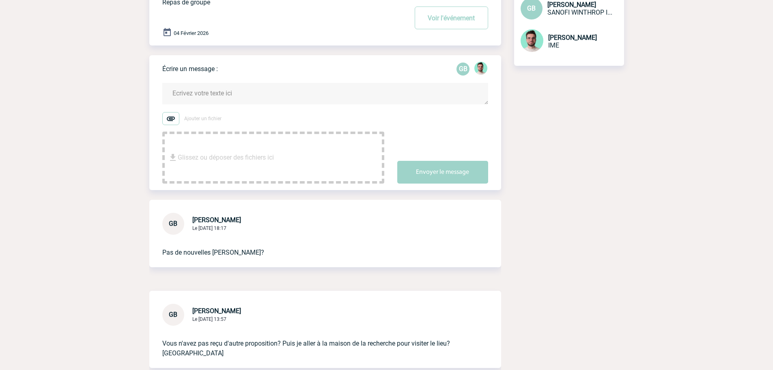
click at [229, 97] on textarea at bounding box center [325, 94] width 326 height 22
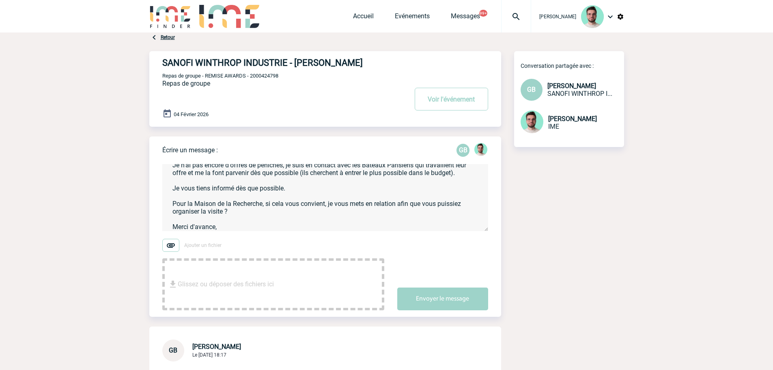
scroll to position [32, 0]
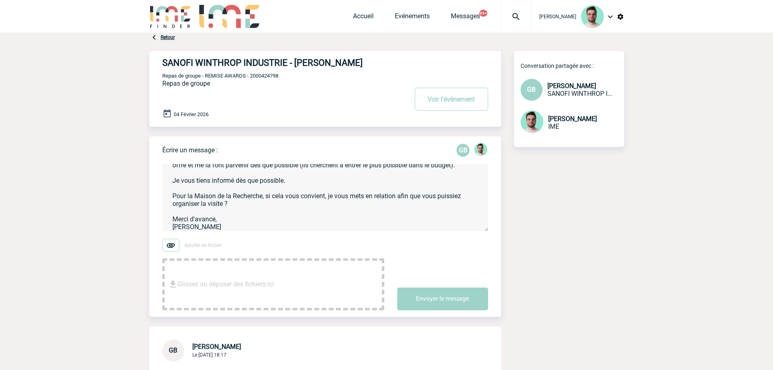
click at [205, 206] on textarea "Bonjour Geoffroy, Je n'ai pas encore d'offres de péniches, je suis en contact a…" at bounding box center [325, 197] width 326 height 67
type textarea "Bonjour Geoffroy, Je n'ai pas encore d'offres de péniches, je suis en contact a…"
click at [458, 303] on button "Envoyer le message" at bounding box center [442, 298] width 91 height 23
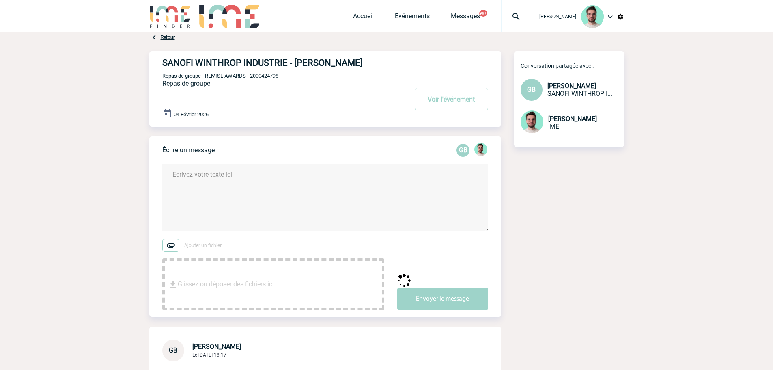
scroll to position [0, 0]
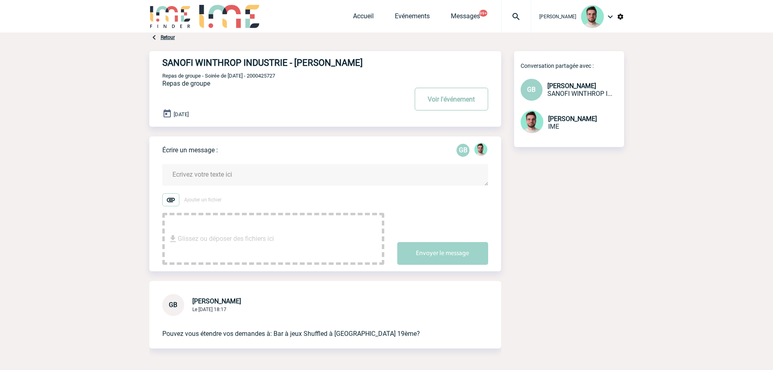
click at [453, 98] on button "Voir l'événement" at bounding box center [451, 99] width 73 height 23
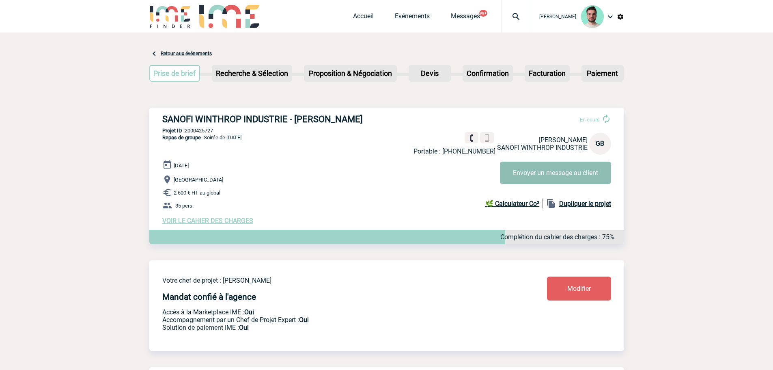
click at [543, 173] on button "Envoyer un message au client" at bounding box center [555, 173] width 111 height 22
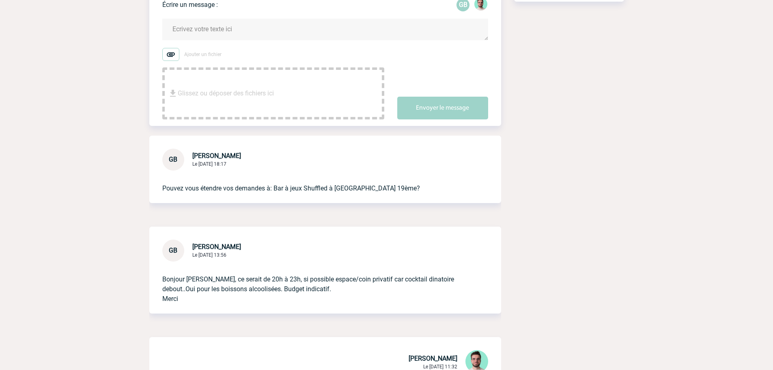
scroll to position [162, 0]
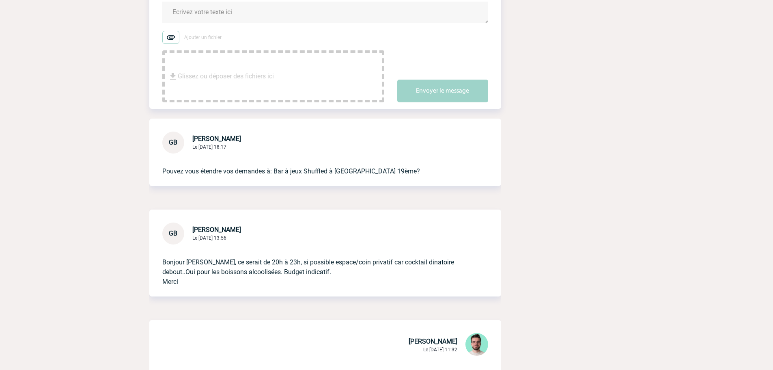
click at [195, 8] on textarea at bounding box center [325, 13] width 326 height 22
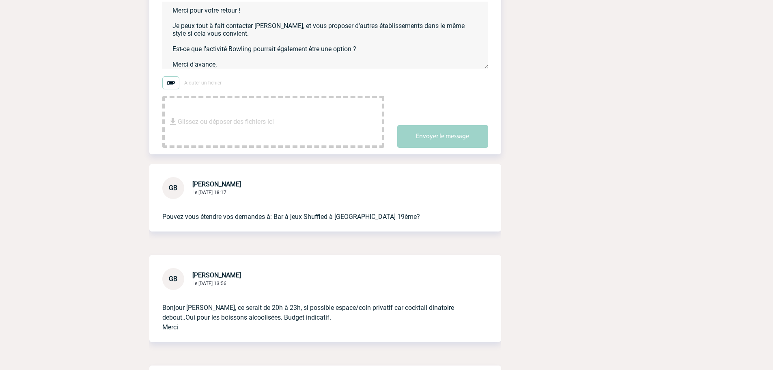
scroll to position [25, 0]
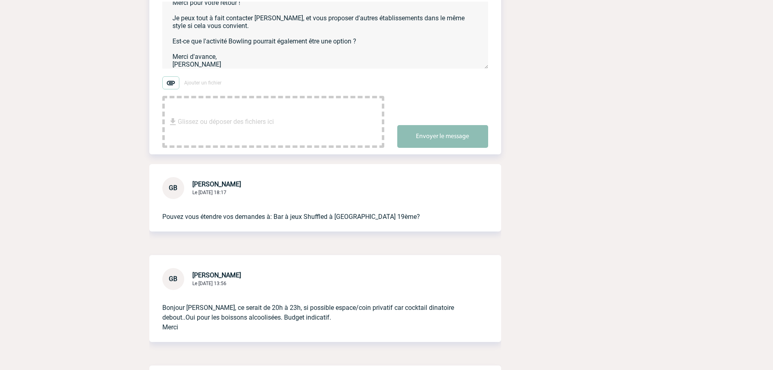
type textarea "Bonjour [PERSON_NAME], Merci pour votre retour ! Je peux tout à fait contacter …"
click at [449, 129] on button "Envoyer le message" at bounding box center [442, 136] width 91 height 23
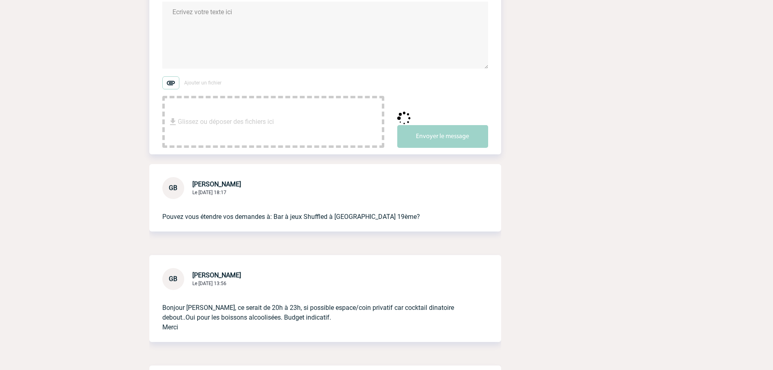
scroll to position [0, 0]
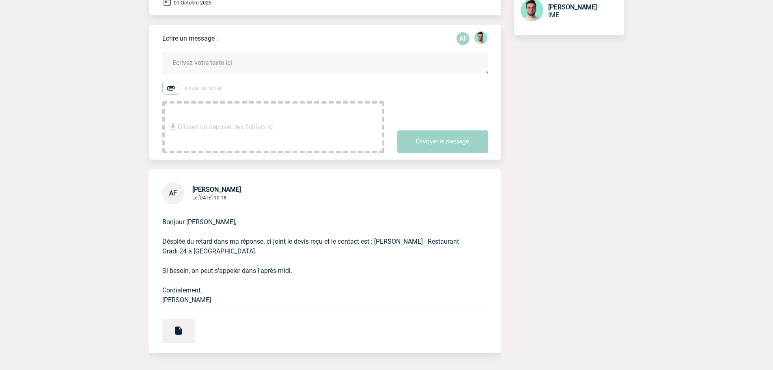
scroll to position [122, 0]
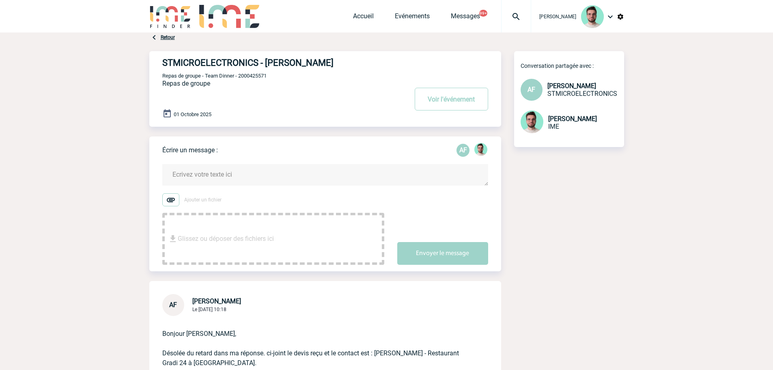
scroll to position [81, 0]
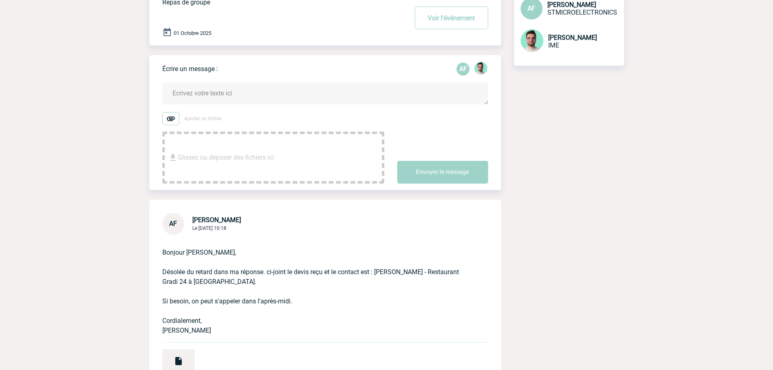
click at [233, 91] on textarea at bounding box center [325, 94] width 326 height 22
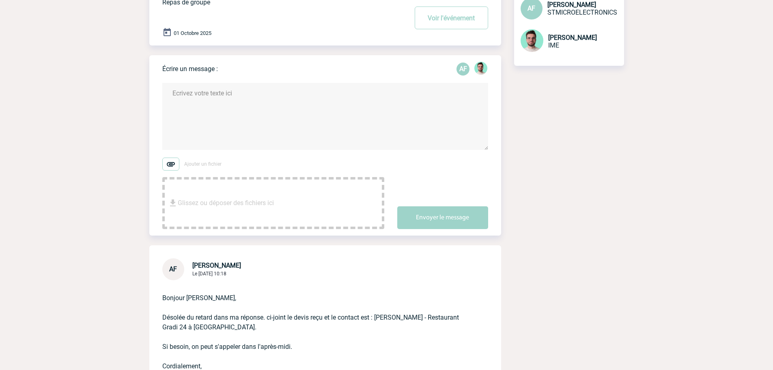
type textarea "B"
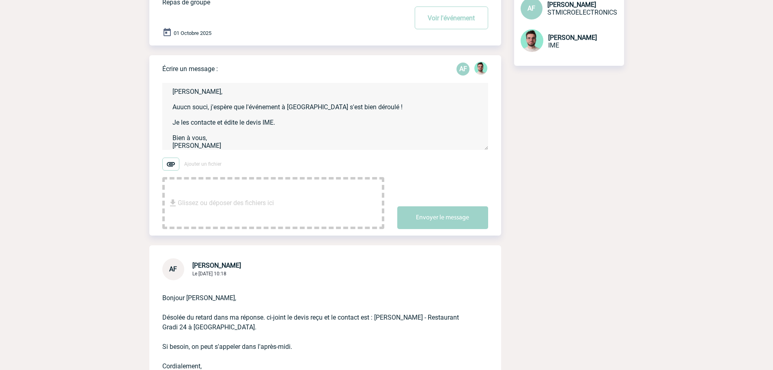
type textarea "Bonjour Aline, Auucn souci, j'espère que l'événement à Lisbonne s'est bien déro…"
click at [468, 227] on button "Envoyer le message" at bounding box center [442, 217] width 91 height 23
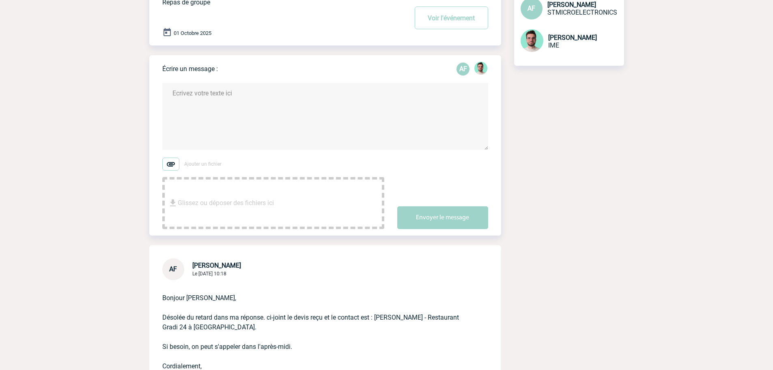
scroll to position [0, 0]
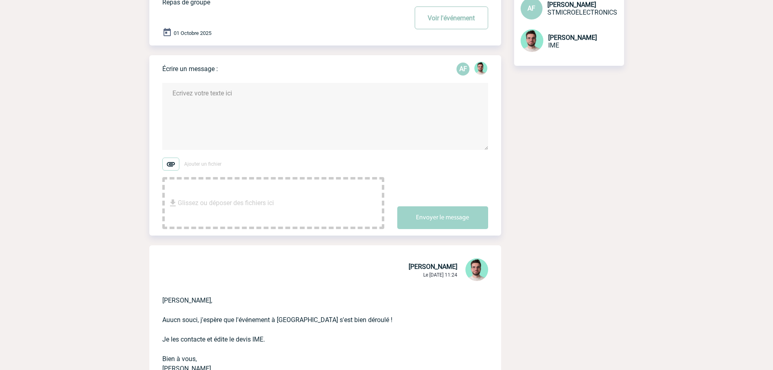
click at [444, 19] on button "Voir l'événement" at bounding box center [451, 17] width 73 height 23
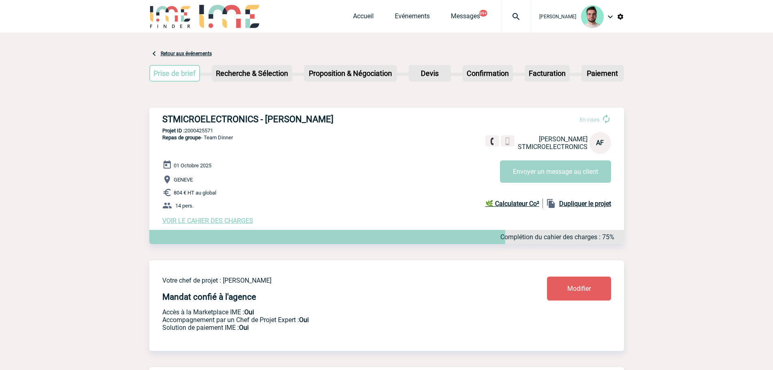
drag, startPoint x: 186, startPoint y: 128, endPoint x: 191, endPoint y: 128, distance: 4.9
click at [189, 128] on div "STMICROELECTRONICS - Aline FISCHER En cours Aline FISCHER STMICROELECTRONICS AF…" at bounding box center [386, 169] width 475 height 123
click at [203, 132] on p "Projet ID : 2000425571" at bounding box center [386, 130] width 475 height 6
copy p "2000425571"
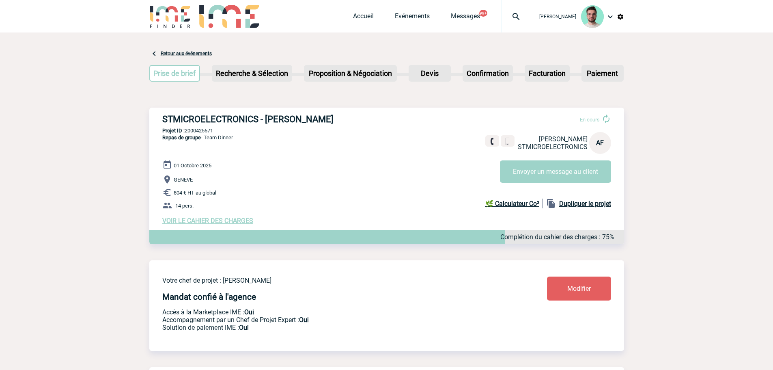
copy p "2000425571"
click at [413, 16] on link "Evénements" at bounding box center [412, 17] width 35 height 11
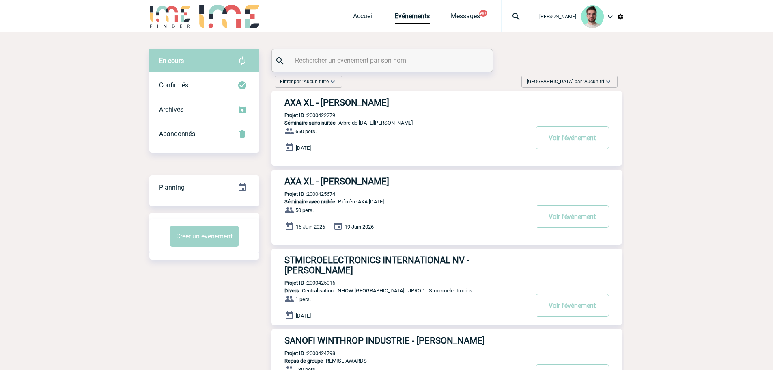
click at [346, 65] on input "text" at bounding box center [383, 60] width 181 height 12
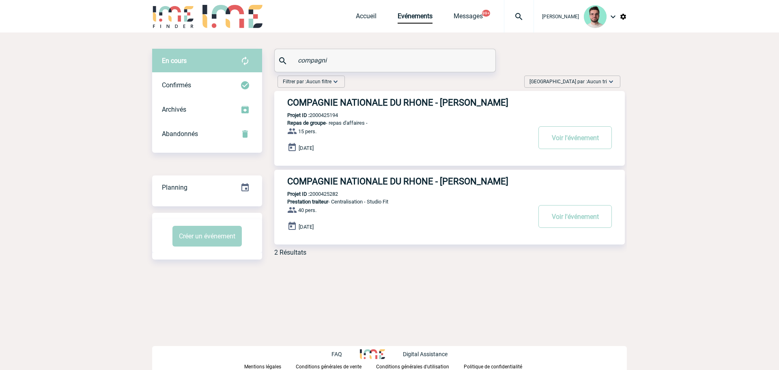
type input "compagni"
click at [322, 192] on p "Projet ID : 2000425282" at bounding box center [306, 194] width 64 height 6
click at [323, 198] on div "COMPAGNIE NATIONALE DU RHONE - Sophie VASSEAUX Projet ID : 2000425282 Prestatio…" at bounding box center [449, 207] width 351 height 75
click at [325, 195] on p "Projet ID : 2000425282" at bounding box center [306, 194] width 64 height 6
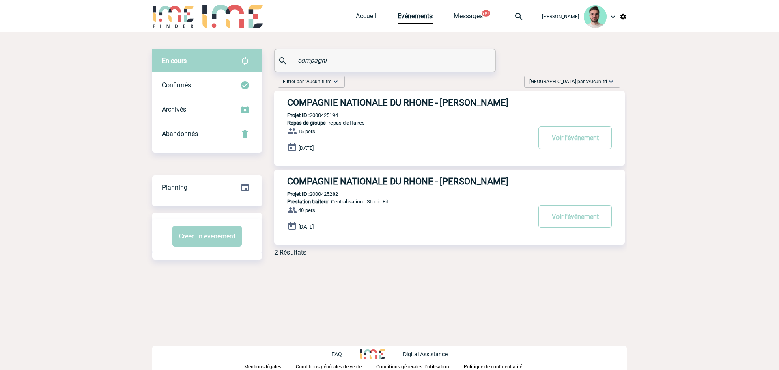
click at [325, 195] on p "Projet ID : 2000425282" at bounding box center [306, 194] width 64 height 6
copy p "2000425282"
click at [338, 185] on h3 "COMPAGNIE NATIONALE DU RHONE - Sophie VASSEAUX" at bounding box center [409, 181] width 244 height 10
